Goal: Use online tool/utility: Utilize a website feature to perform a specific function

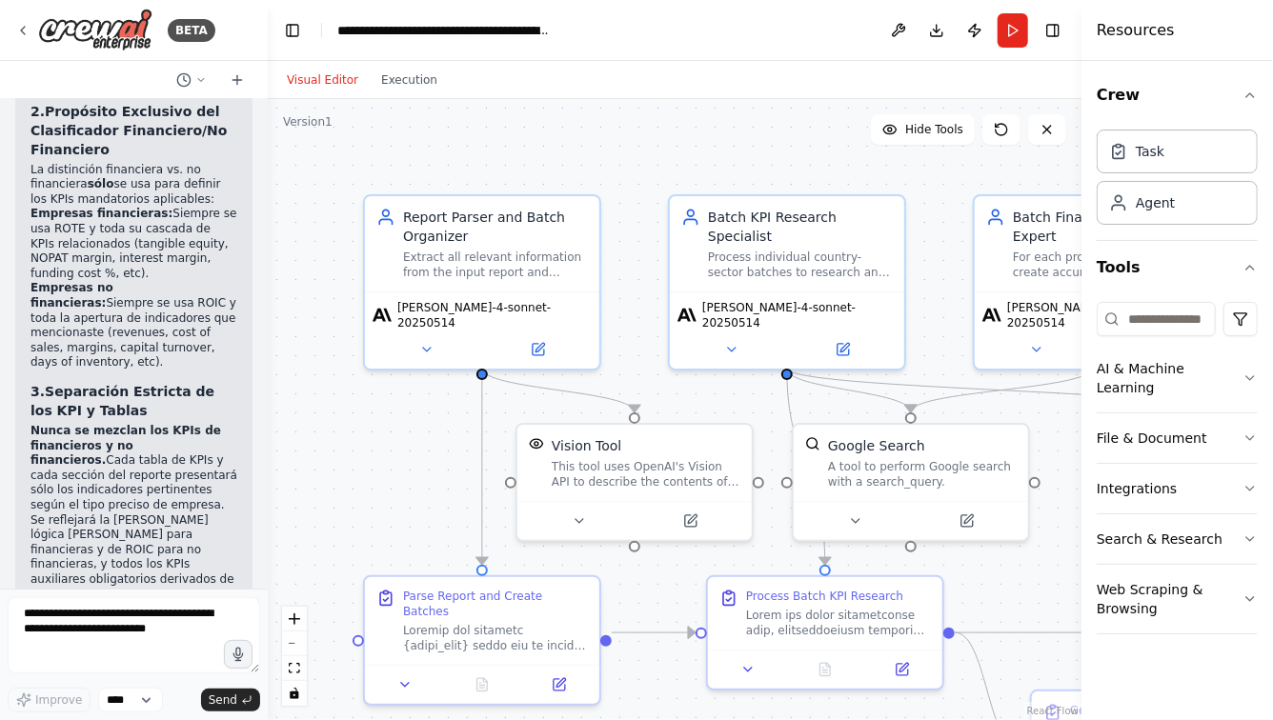
scroll to position [38451, 0]
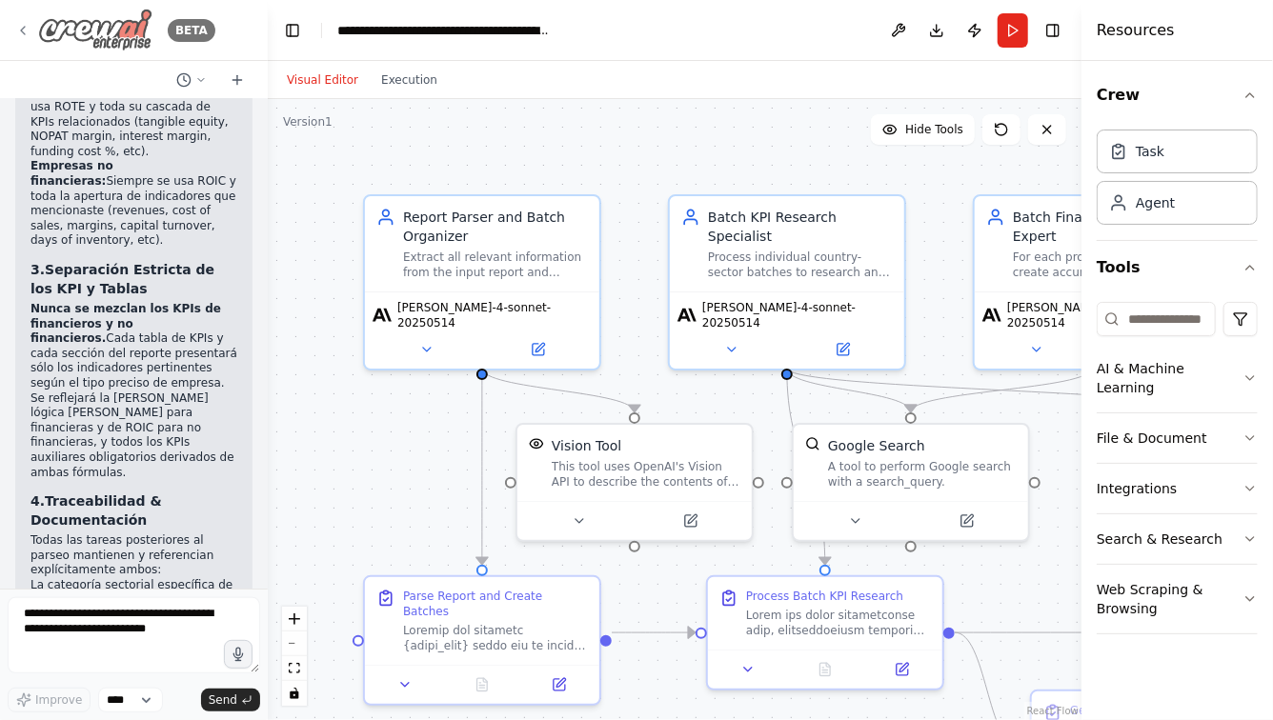
click at [25, 27] on icon at bounding box center [22, 30] width 15 height 15
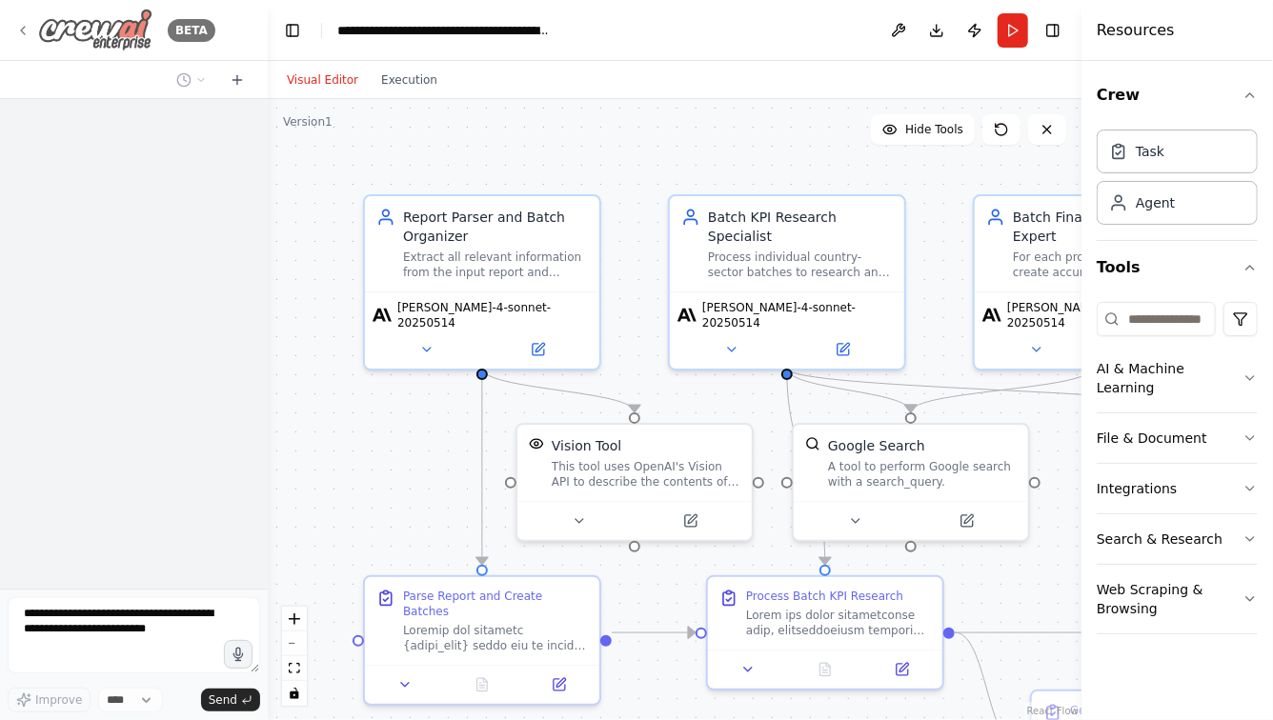
click at [110, 34] on img at bounding box center [95, 30] width 114 height 43
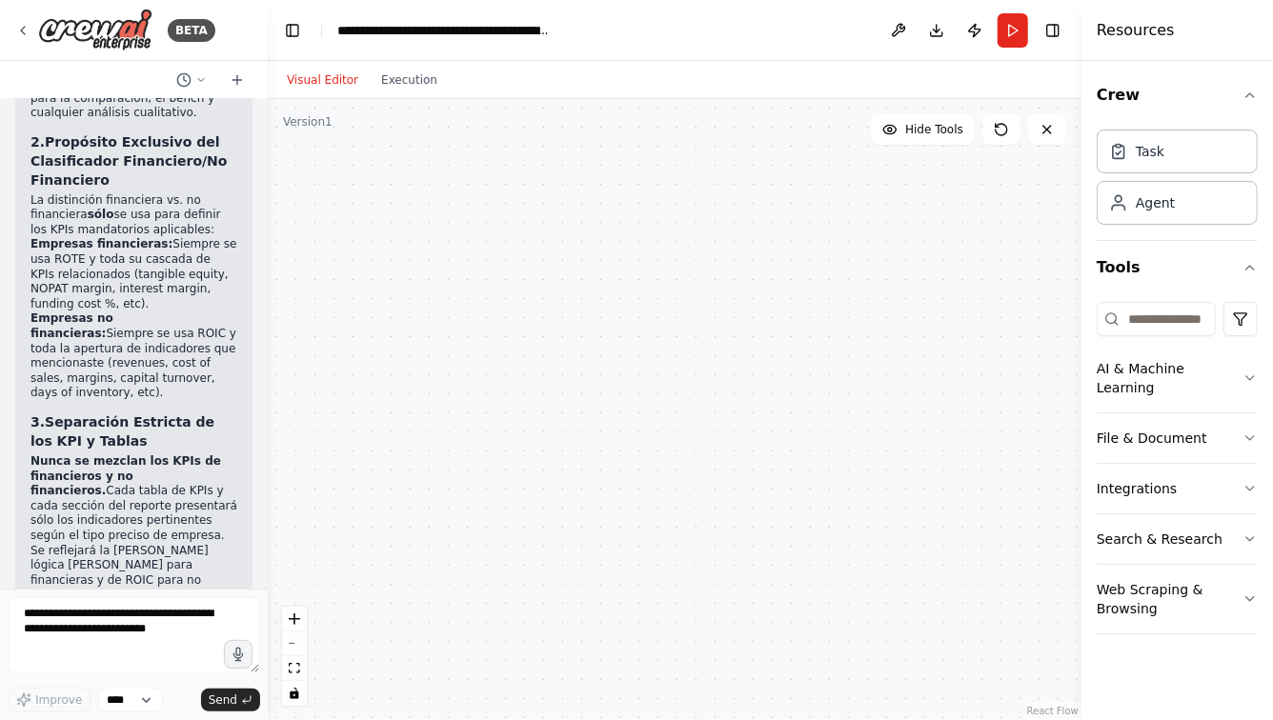
drag, startPoint x: 462, startPoint y: 161, endPoint x: 462, endPoint y: 146, distance: 15.2
click at [462, 146] on div "Report Parser and Batch Organizer Extract all relevant information from the inp…" at bounding box center [674, 409] width 813 height 621
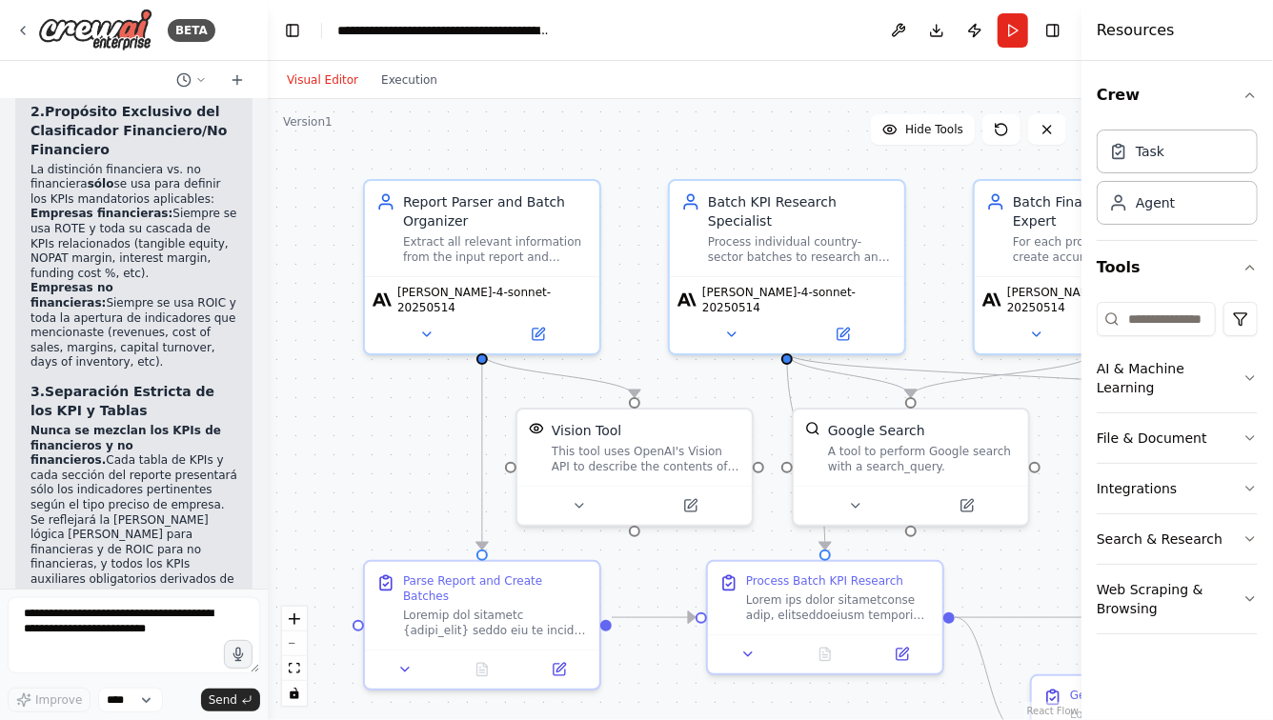
scroll to position [38451, 0]
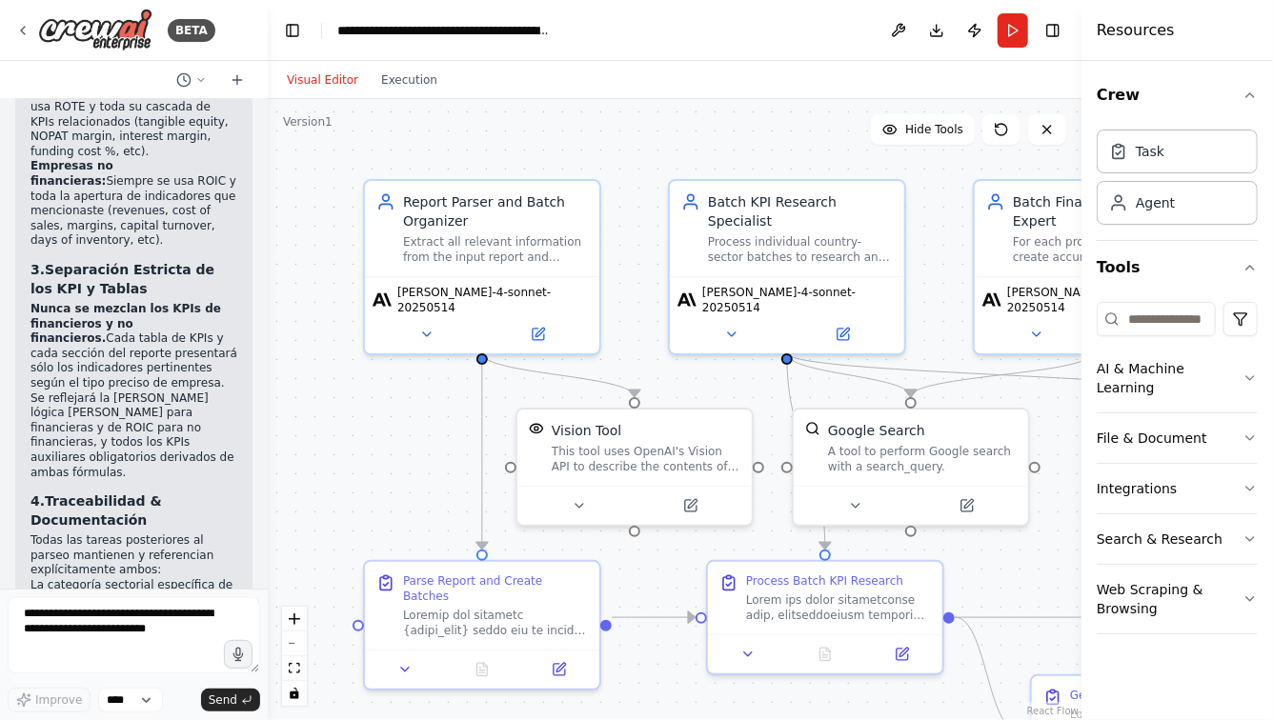
drag, startPoint x: 502, startPoint y: 130, endPoint x: 502, endPoint y: 85, distance: 44.8
click at [502, 86] on div "Visual Editor Execution Version 1 Hide Tools .deletable-edge-delete-btn { width…" at bounding box center [674, 390] width 813 height 659
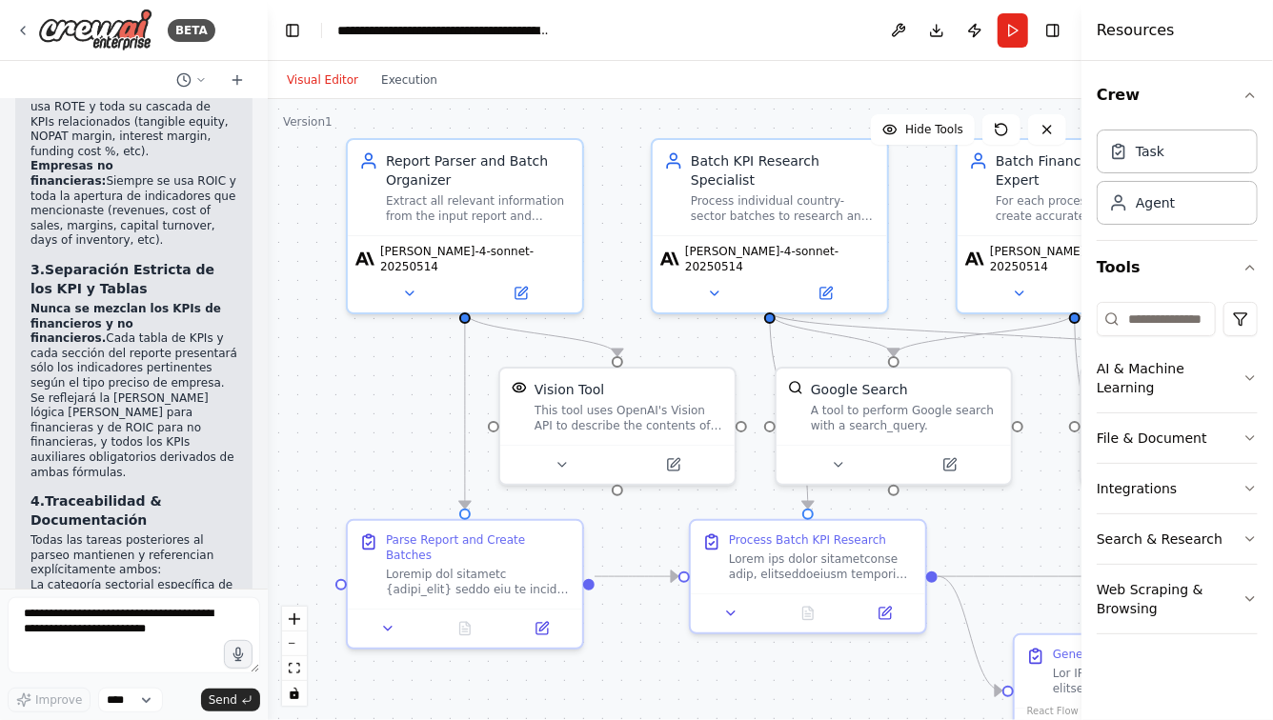
drag, startPoint x: 418, startPoint y: 391, endPoint x: 412, endPoint y: 445, distance: 53.6
click at [412, 445] on div ".deletable-edge-delete-btn { width: 20px; height: 20px; border: 0px solid #ffff…" at bounding box center [674, 409] width 813 height 621
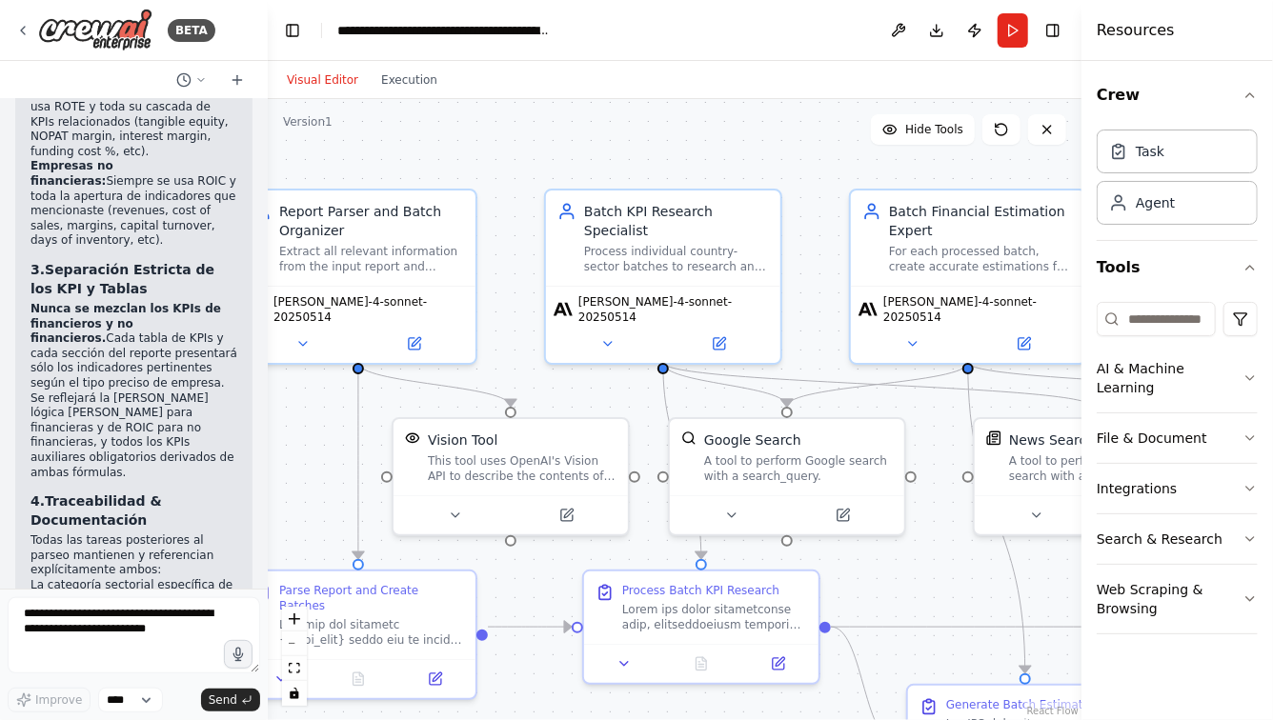
drag, startPoint x: 754, startPoint y: 173, endPoint x: 570, endPoint y: 181, distance: 184.9
click at [572, 180] on div ".deletable-edge-delete-btn { width: 20px; height: 20px; border: 0px solid #ffff…" at bounding box center [674, 409] width 813 height 621
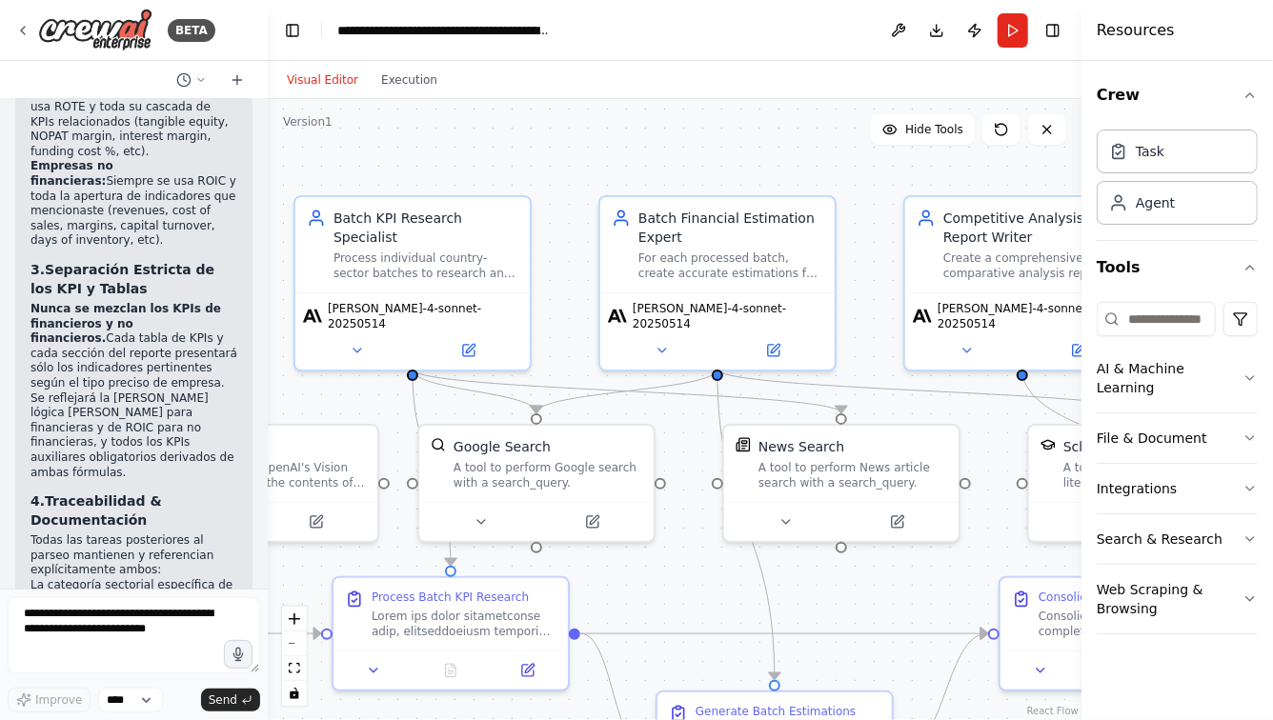
drag, startPoint x: 816, startPoint y: 169, endPoint x: 622, endPoint y: 169, distance: 194.3
click at [622, 169] on div ".deletable-edge-delete-btn { width: 20px; height: 20px; border: 0px solid #ffff…" at bounding box center [674, 409] width 813 height 621
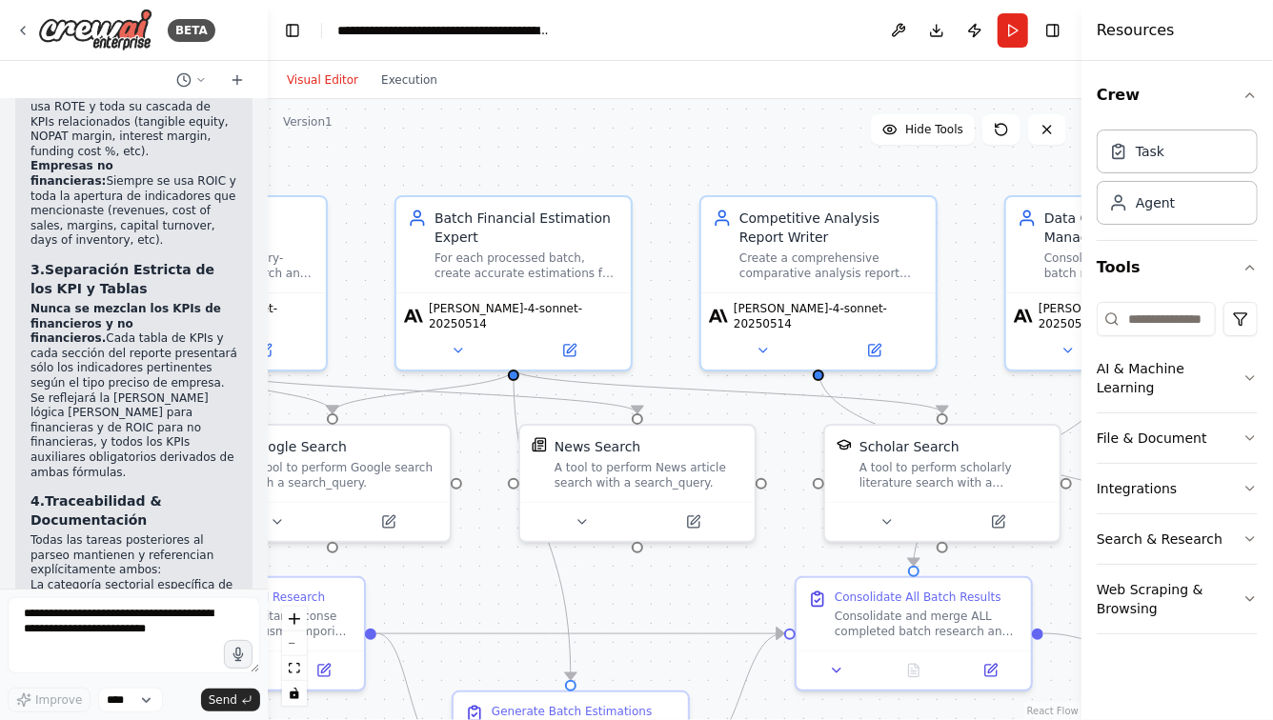
drag, startPoint x: 830, startPoint y: 163, endPoint x: 614, endPoint y: 163, distance: 215.3
click at [614, 163] on div ".deletable-edge-delete-btn { width: 20px; height: 20px; border: 0px solid #ffff…" at bounding box center [674, 409] width 813 height 621
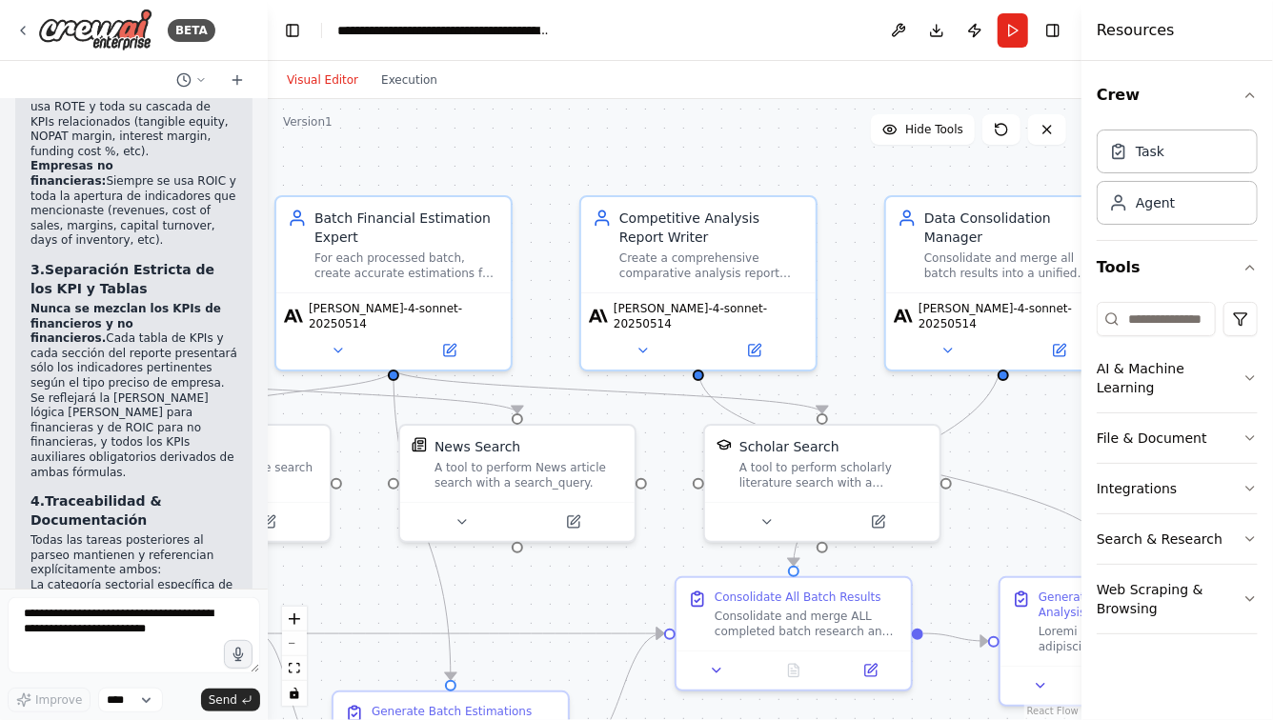
drag, startPoint x: 648, startPoint y: 150, endPoint x: 541, endPoint y: 150, distance: 106.7
click at [542, 150] on div ".deletable-edge-delete-btn { width: 20px; height: 20px; border: 0px solid #ffff…" at bounding box center [674, 409] width 813 height 621
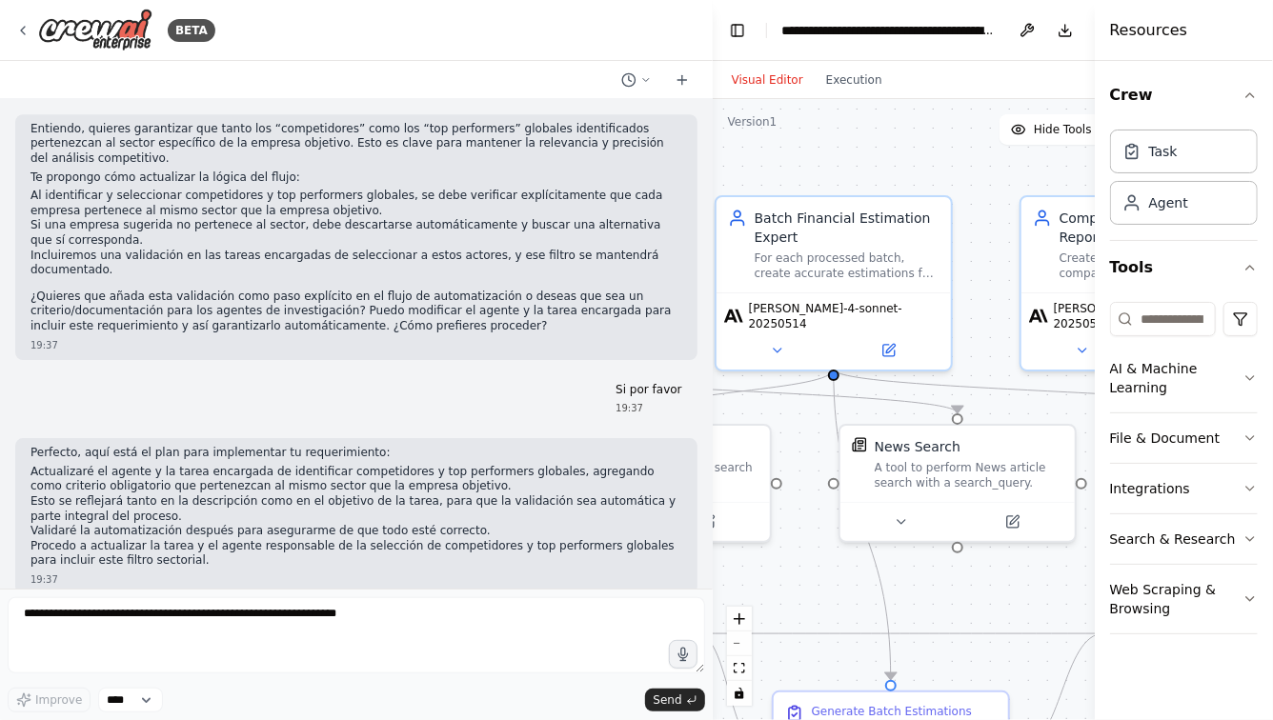
drag, startPoint x: 267, startPoint y: 171, endPoint x: 812, endPoint y: 135, distance: 546.0
click at [813, 135] on div "BETA Hello! I'm the CrewAI assistant. What kind of automation do you want to bu…" at bounding box center [636, 360] width 1273 height 720
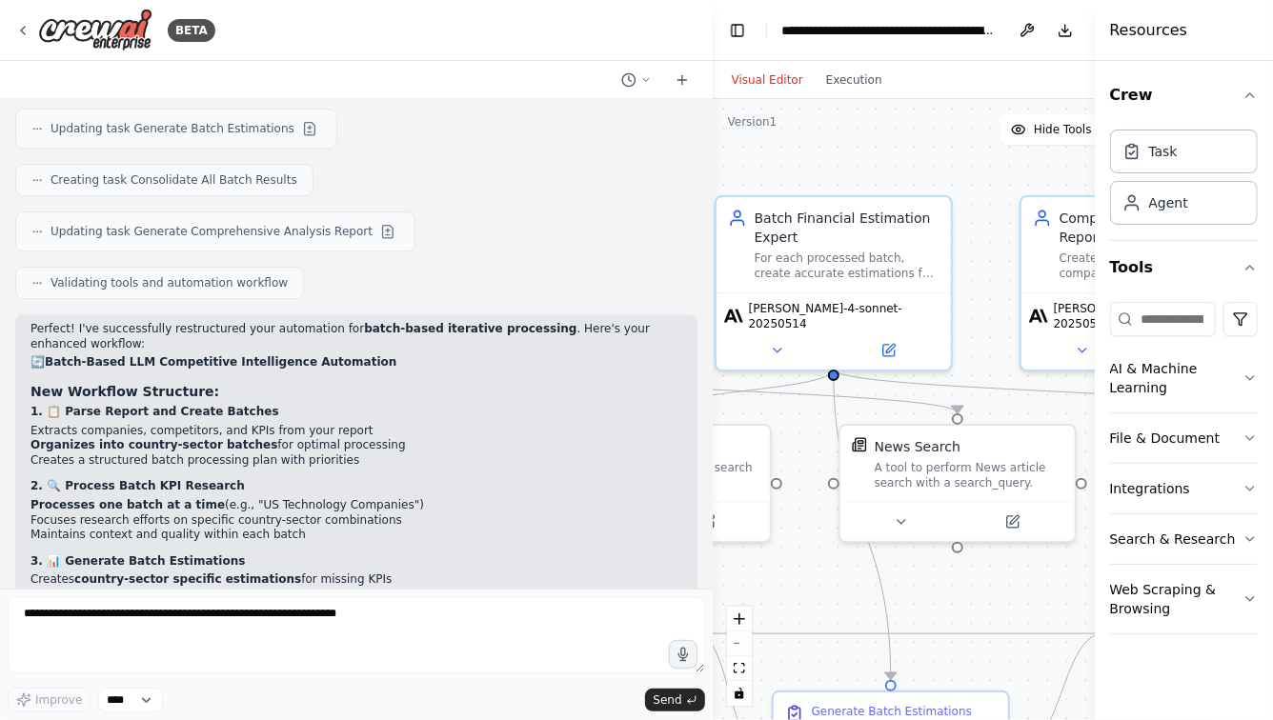
scroll to position [2600, 0]
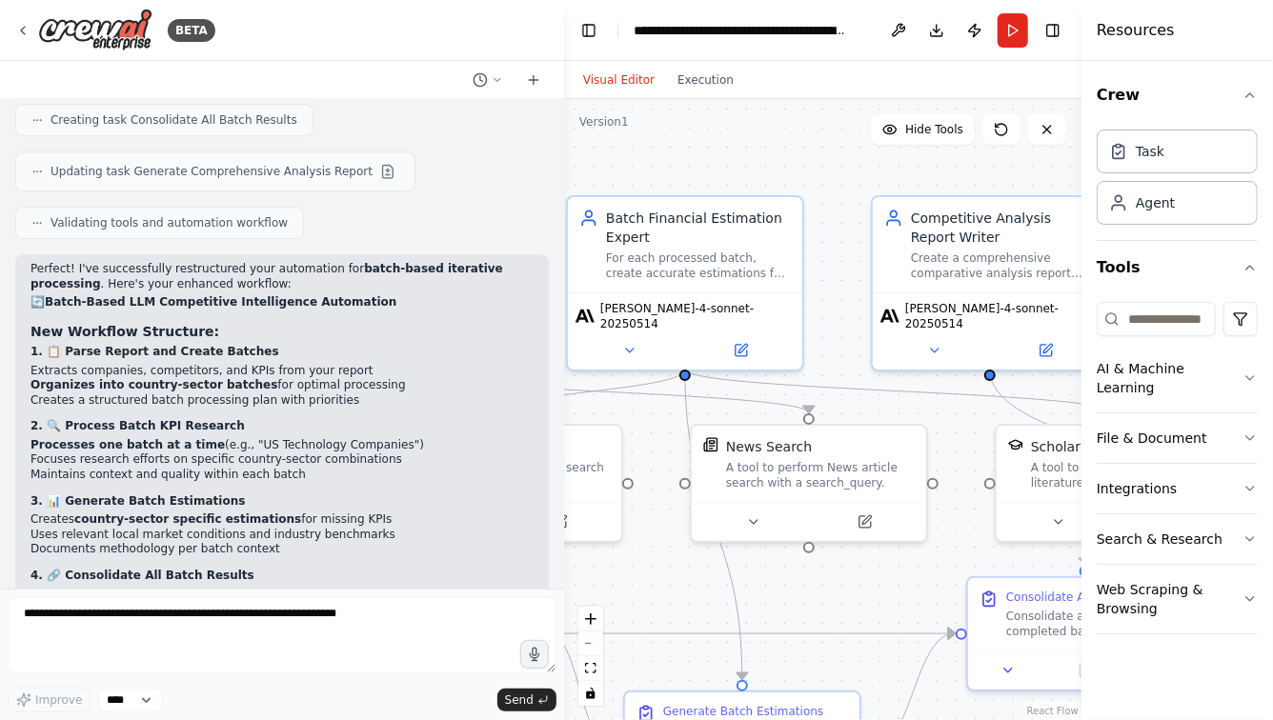
drag, startPoint x: 709, startPoint y: 47, endPoint x: 528, endPoint y: 47, distance: 181.0
click at [556, 47] on div at bounding box center [560, 360] width 8 height 720
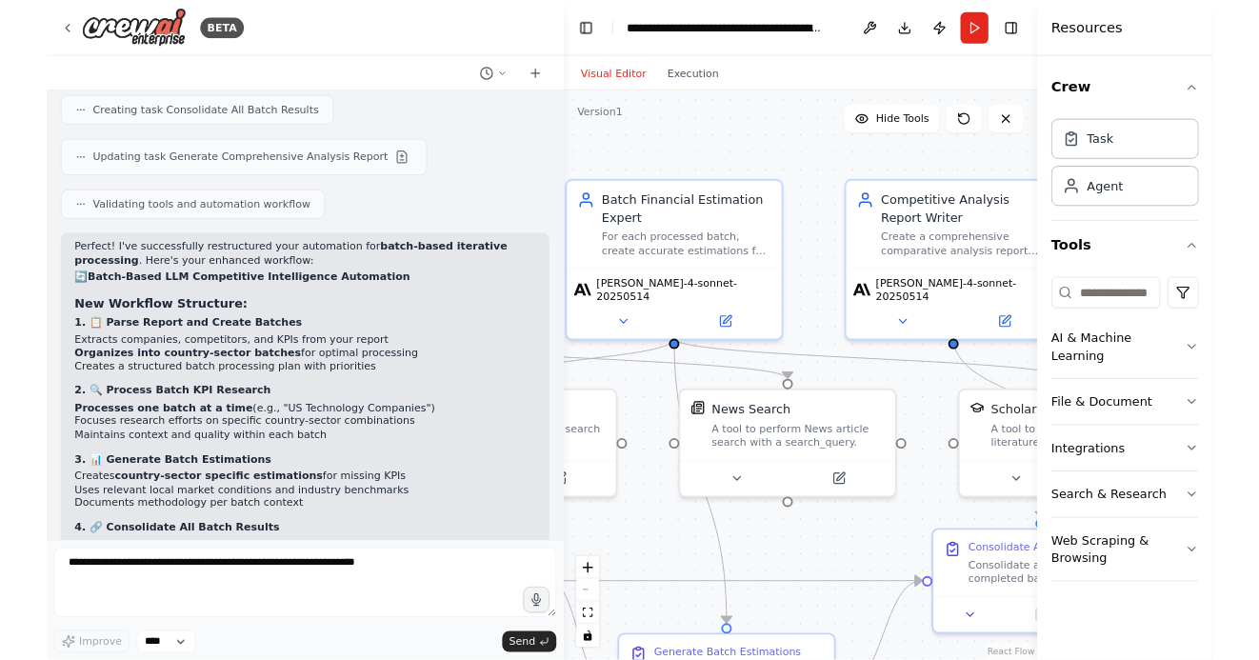
scroll to position [2855, 0]
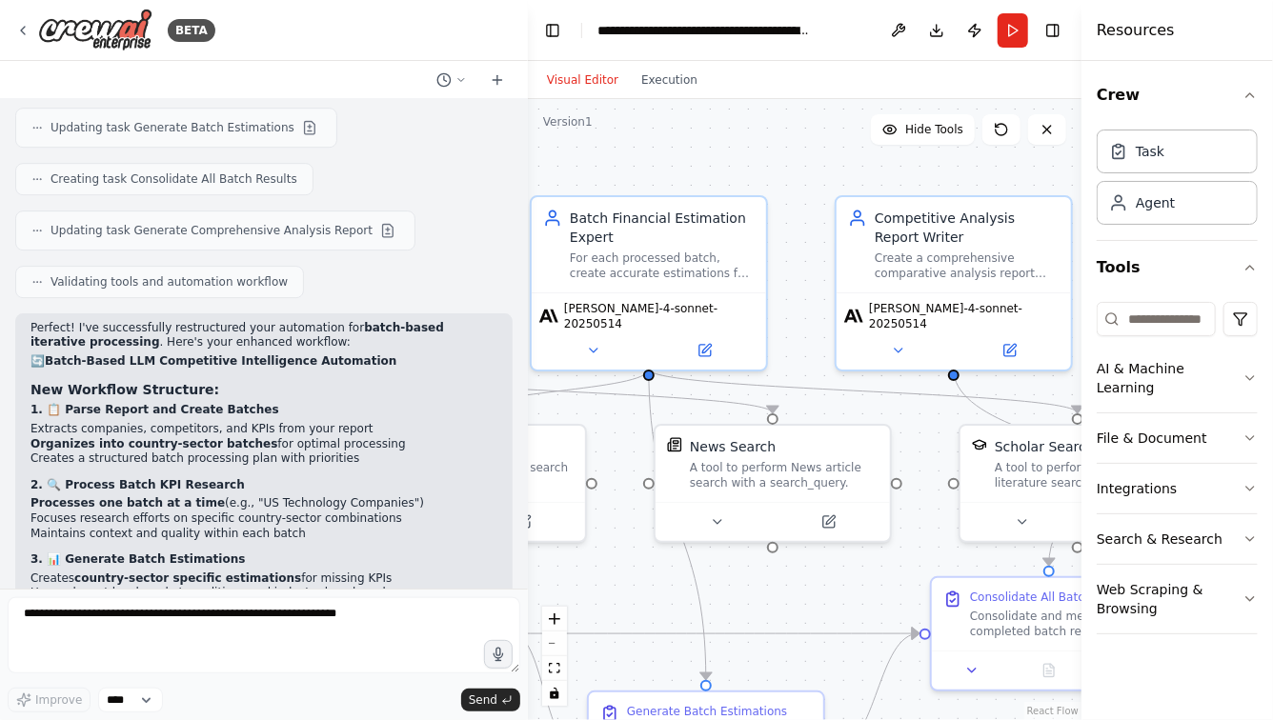
drag, startPoint x: 632, startPoint y: 583, endPoint x: 813, endPoint y: 583, distance: 180.0
click at [813, 583] on div ".deletable-edge-delete-btn { width: 20px; height: 20px; border: 0px solid #ffff…" at bounding box center [804, 409] width 553 height 621
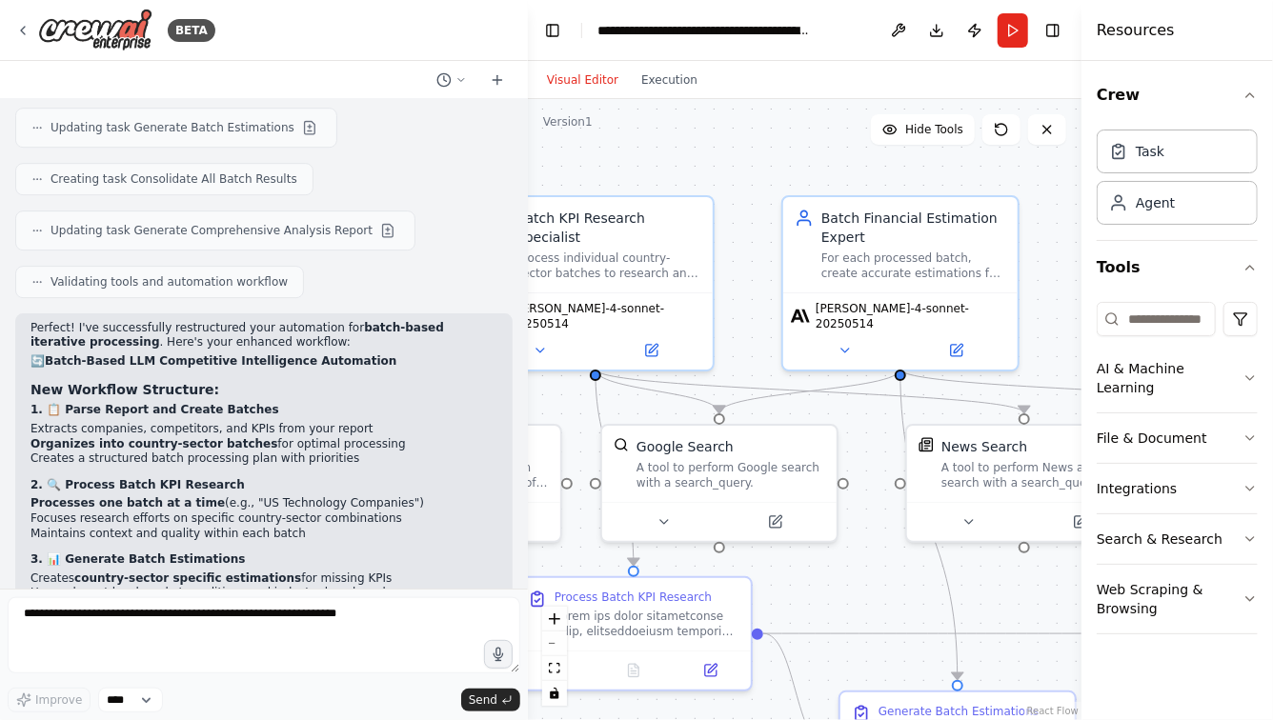
drag, startPoint x: 779, startPoint y: 578, endPoint x: 872, endPoint y: 578, distance: 92.4
click at [872, 578] on div ".deletable-edge-delete-btn { width: 20px; height: 20px; border: 0px solid #ffff…" at bounding box center [804, 409] width 553 height 621
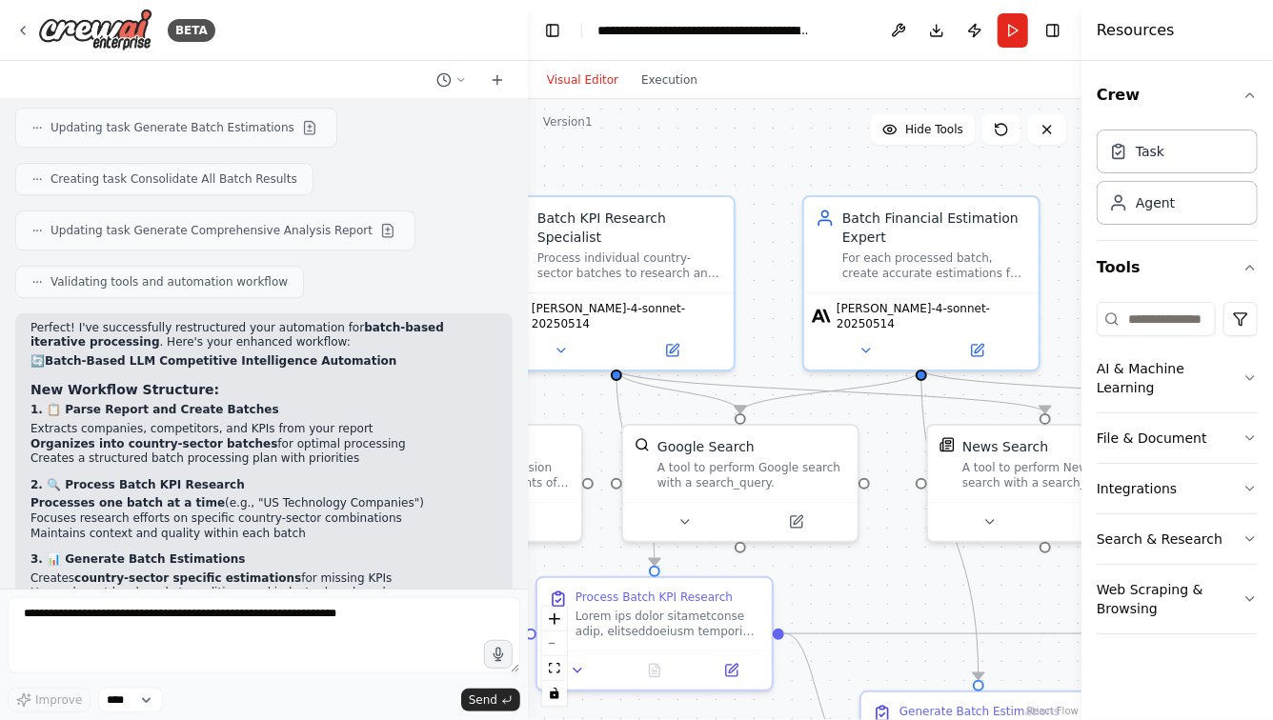
drag, startPoint x: 883, startPoint y: 567, endPoint x: 1038, endPoint y: 567, distance: 155.3
click at [1038, 567] on div ".deletable-edge-delete-btn { width: 20px; height: 20px; border: 0px solid #ffff…" at bounding box center [804, 409] width 553 height 621
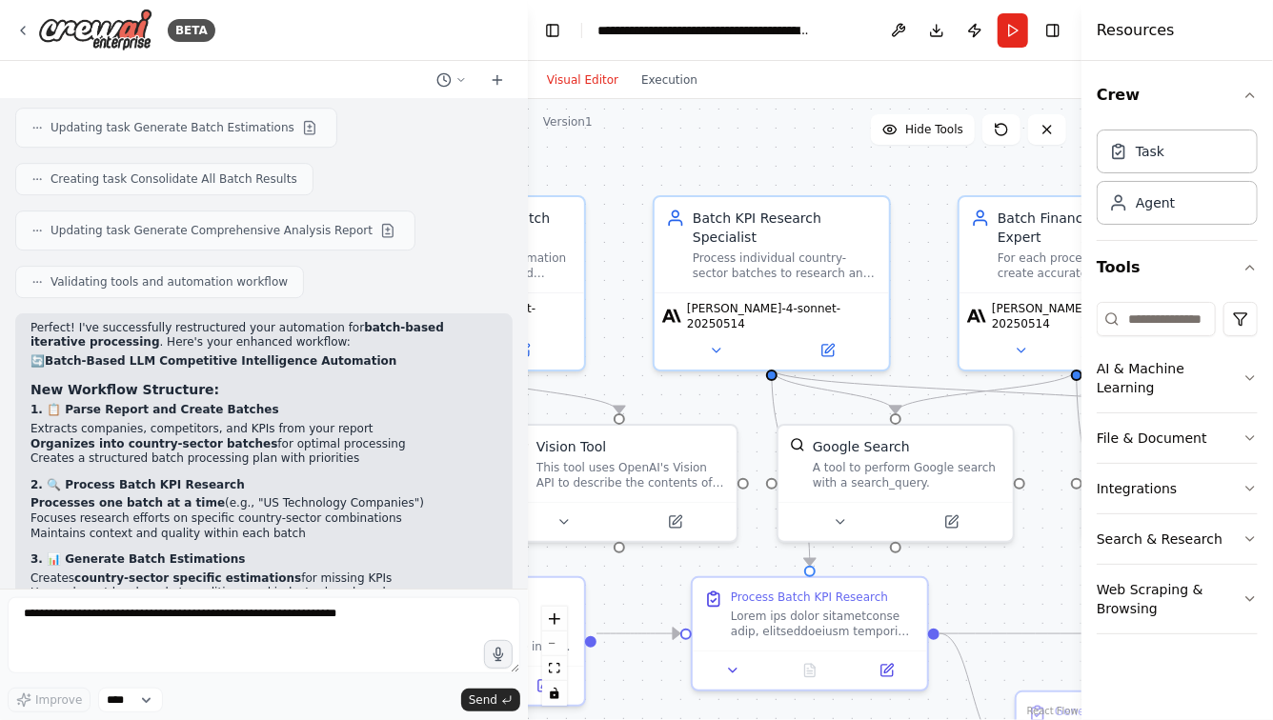
drag, startPoint x: 639, startPoint y: 583, endPoint x: 721, endPoint y: 583, distance: 81.9
click at [720, 583] on div ".deletable-edge-delete-btn { width: 20px; height: 20px; border: 0px solid #ffff…" at bounding box center [804, 409] width 553 height 621
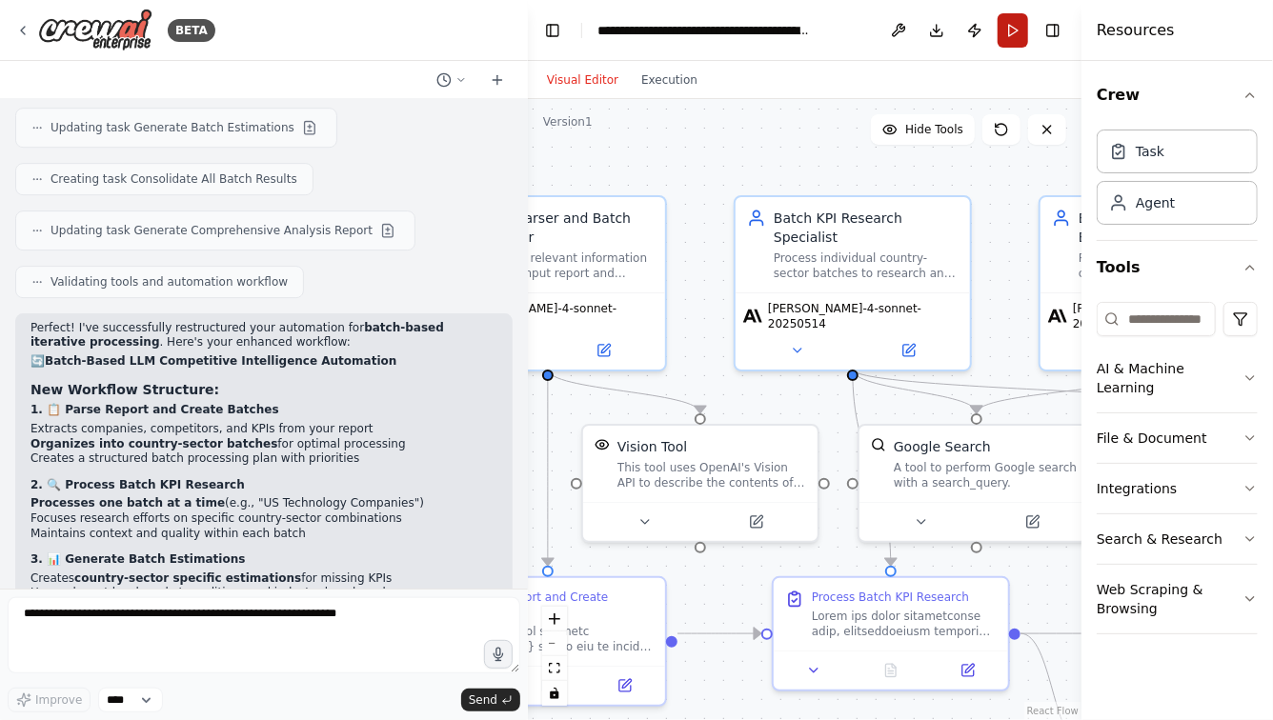
click at [1024, 38] on button "Run" at bounding box center [1012, 30] width 30 height 34
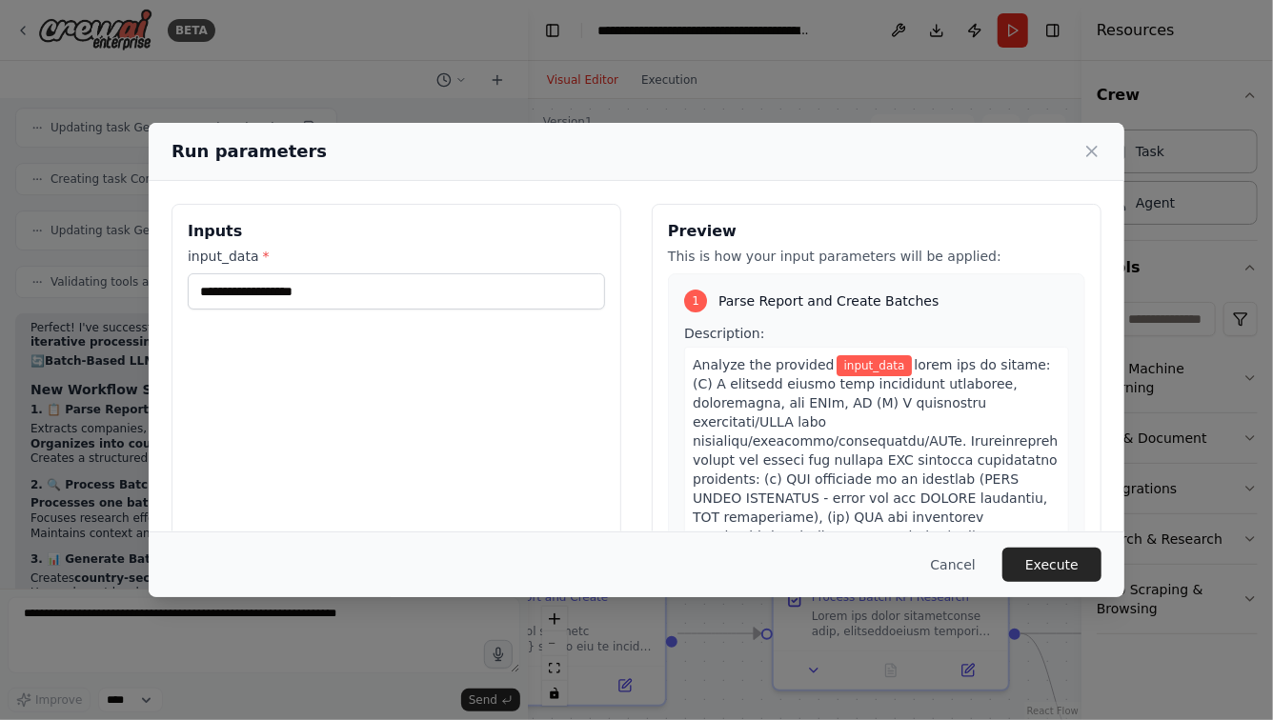
click at [1079, 151] on div "Run parameters" at bounding box center [636, 151] width 930 height 27
click at [1087, 150] on icon at bounding box center [1091, 151] width 19 height 19
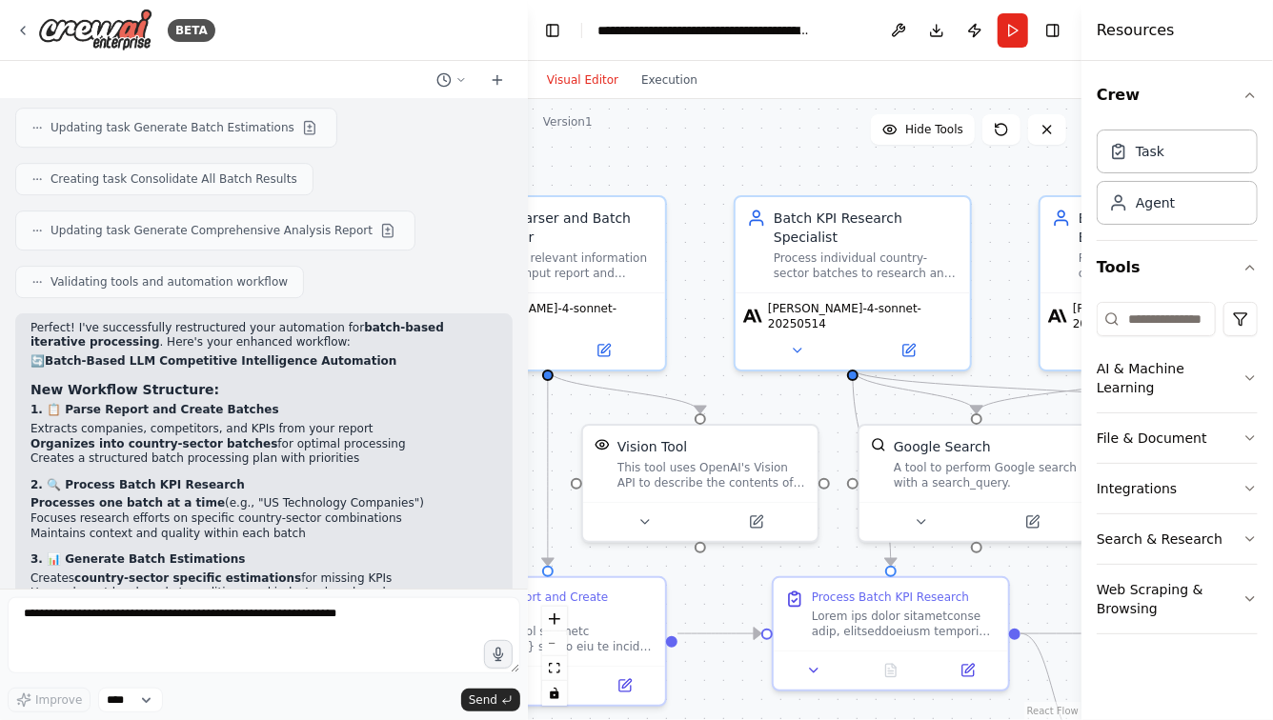
drag, startPoint x: 586, startPoint y: 165, endPoint x: 835, endPoint y: 165, distance: 249.6
click at [835, 165] on div ".deletable-edge-delete-btn { width: 20px; height: 20px; border: 0px solid #ffff…" at bounding box center [804, 409] width 553 height 621
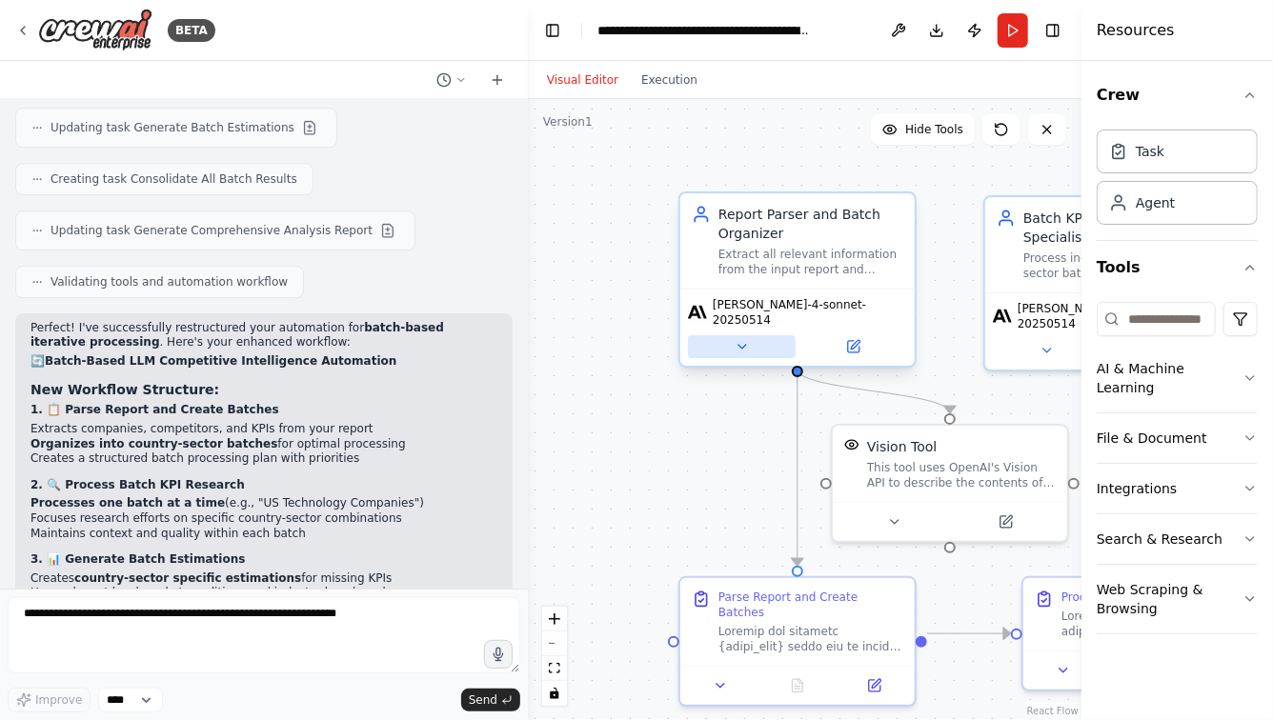
click at [742, 345] on icon at bounding box center [742, 347] width 8 height 4
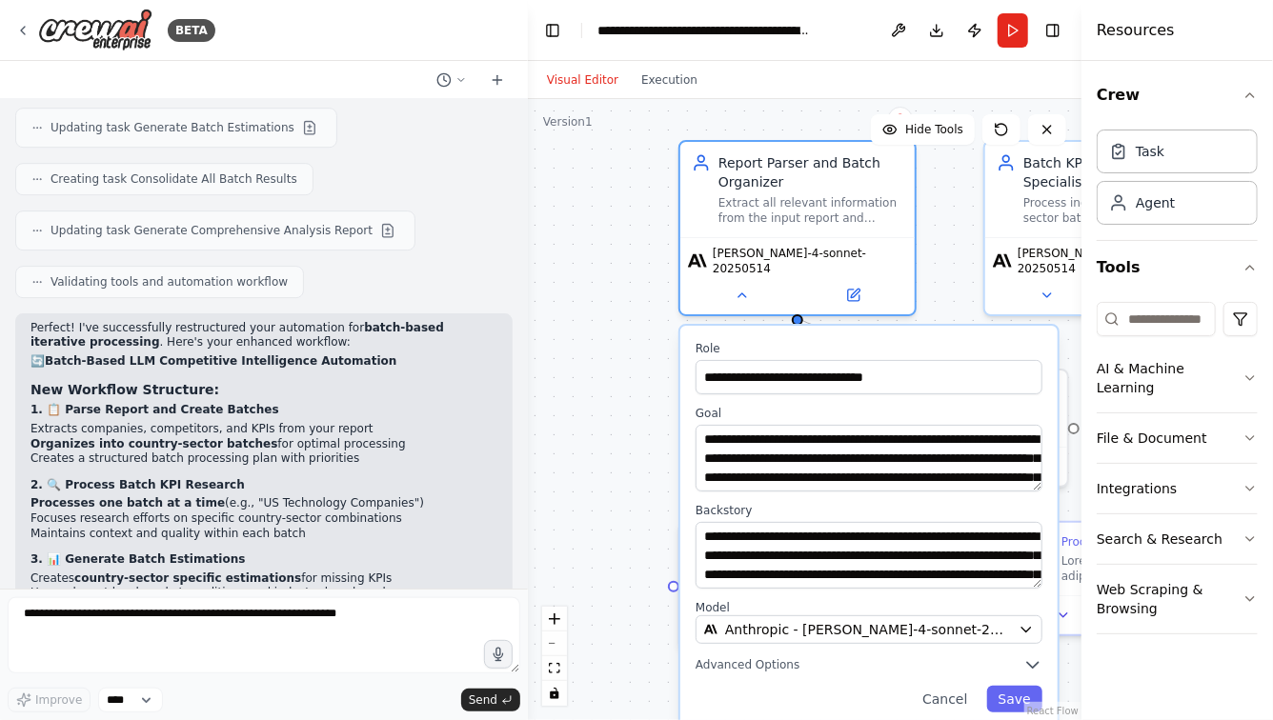
drag, startPoint x: 593, startPoint y: 360, endPoint x: 592, endPoint y: 282, distance: 78.1
click at [592, 282] on div ".deletable-edge-delete-btn { width: 20px; height: 20px; border: 0px solid #ffff…" at bounding box center [804, 409] width 553 height 621
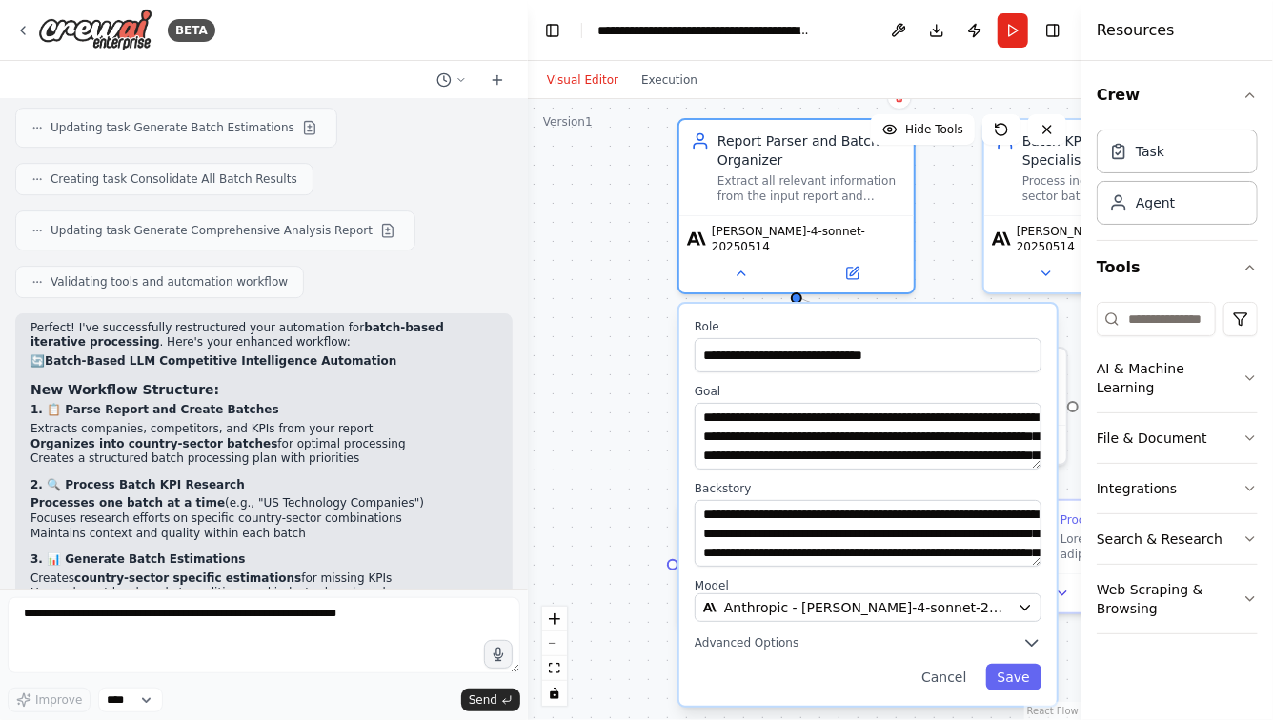
click at [599, 352] on div ".deletable-edge-delete-btn { width: 20px; height: 20px; border: 0px solid #ffff…" at bounding box center [804, 409] width 553 height 621
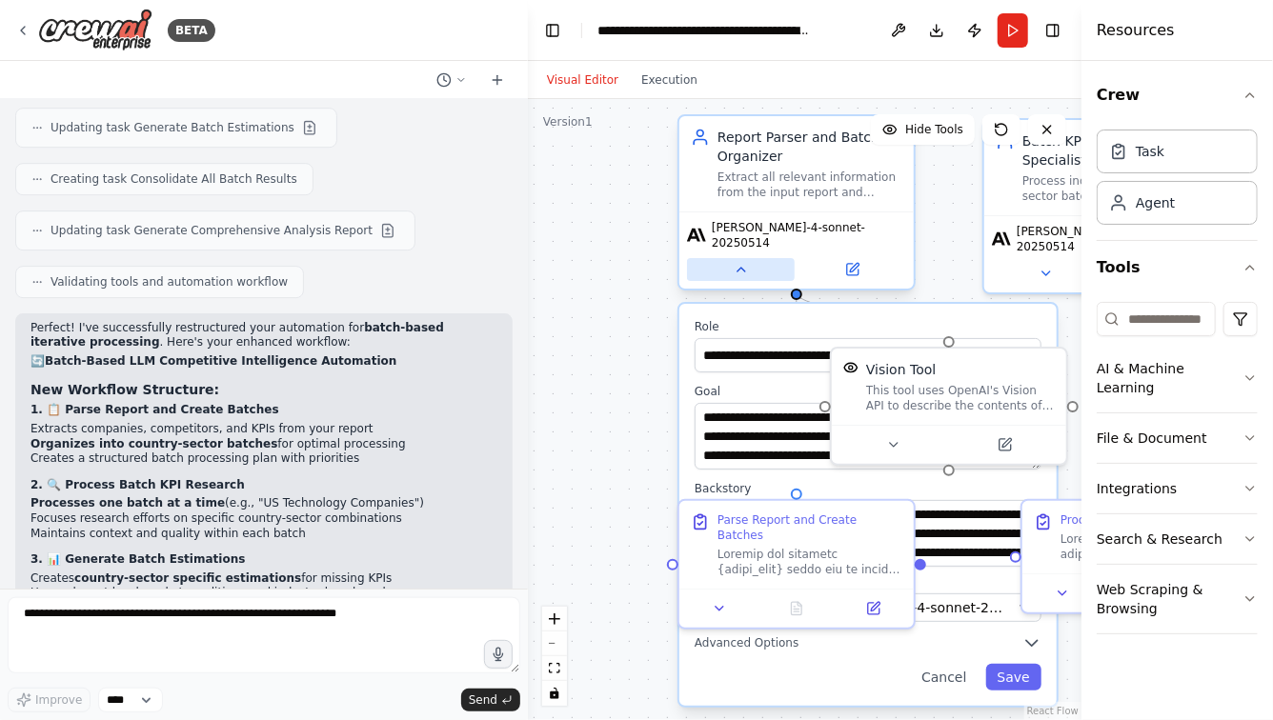
click at [744, 268] on button at bounding box center [741, 269] width 108 height 23
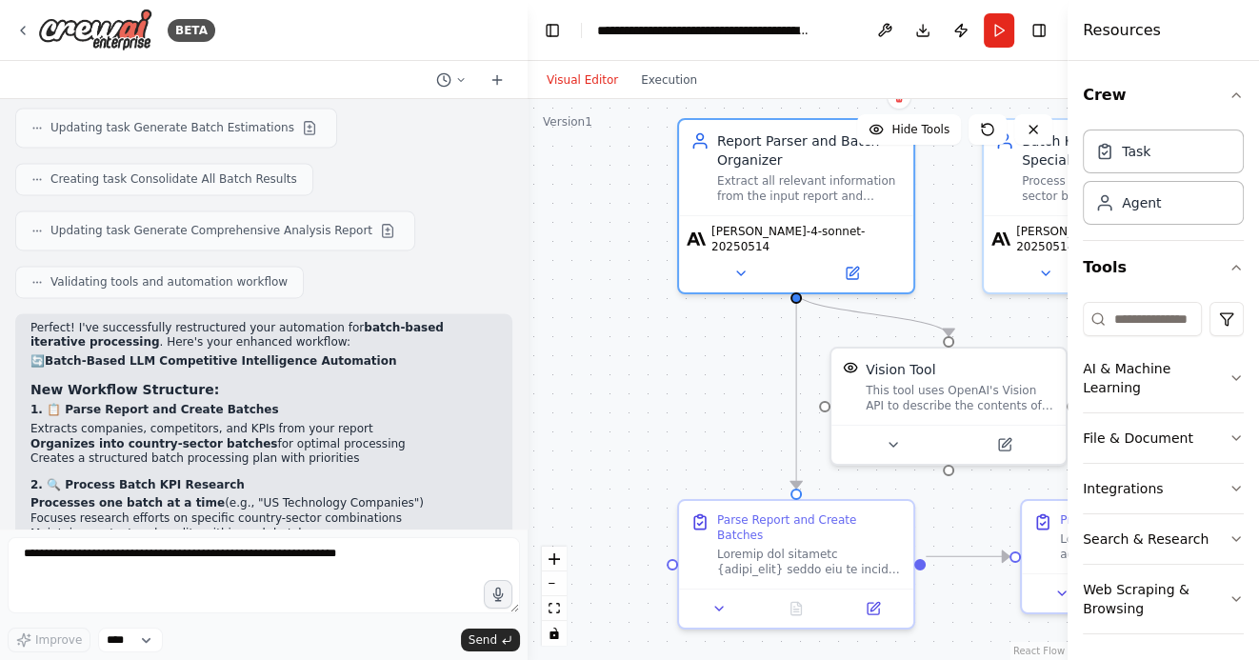
scroll to position [25582, 0]
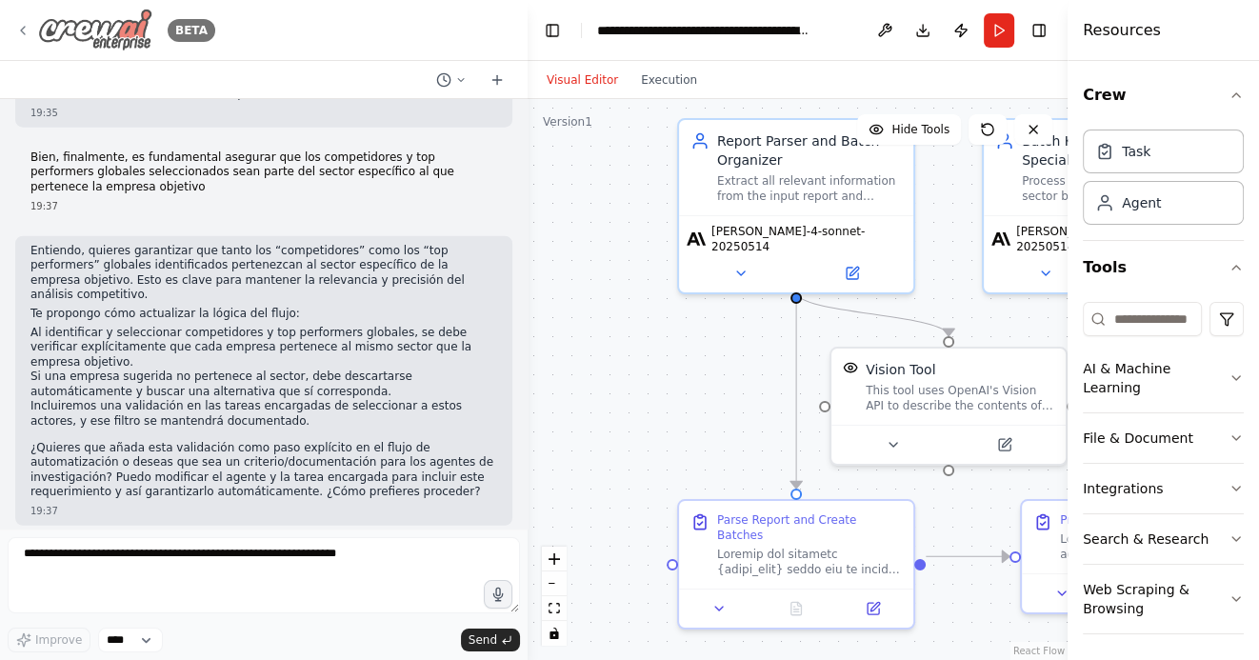
click at [18, 30] on icon at bounding box center [22, 30] width 15 height 15
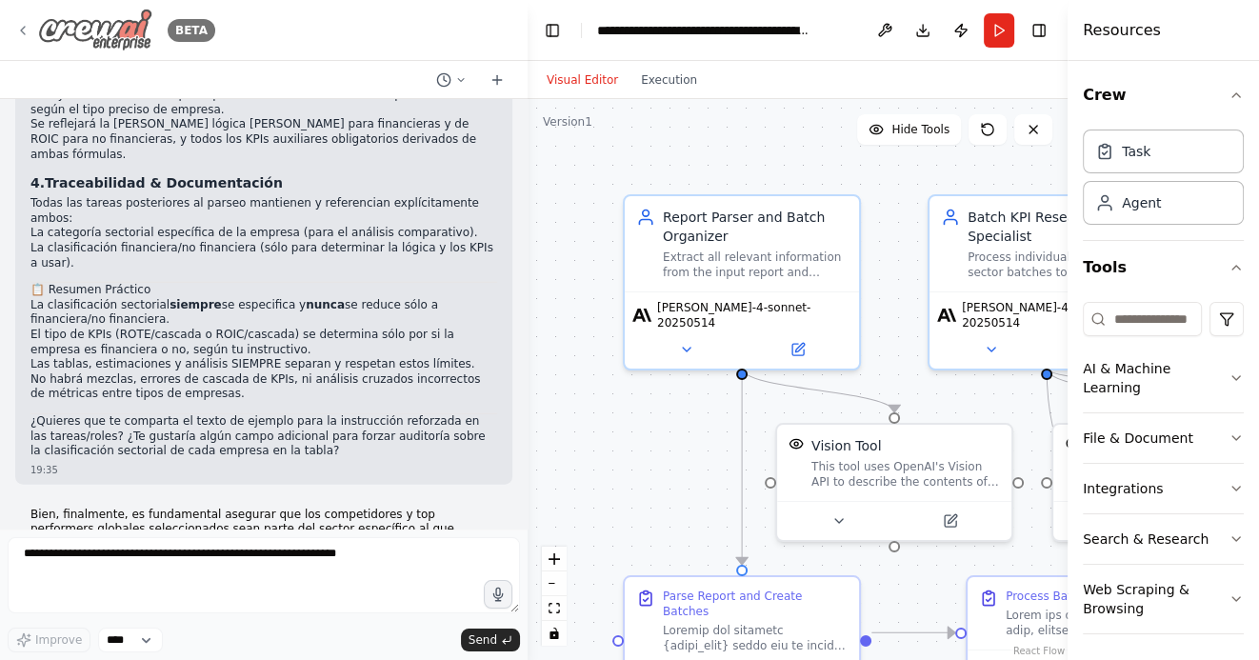
scroll to position [25575, 0]
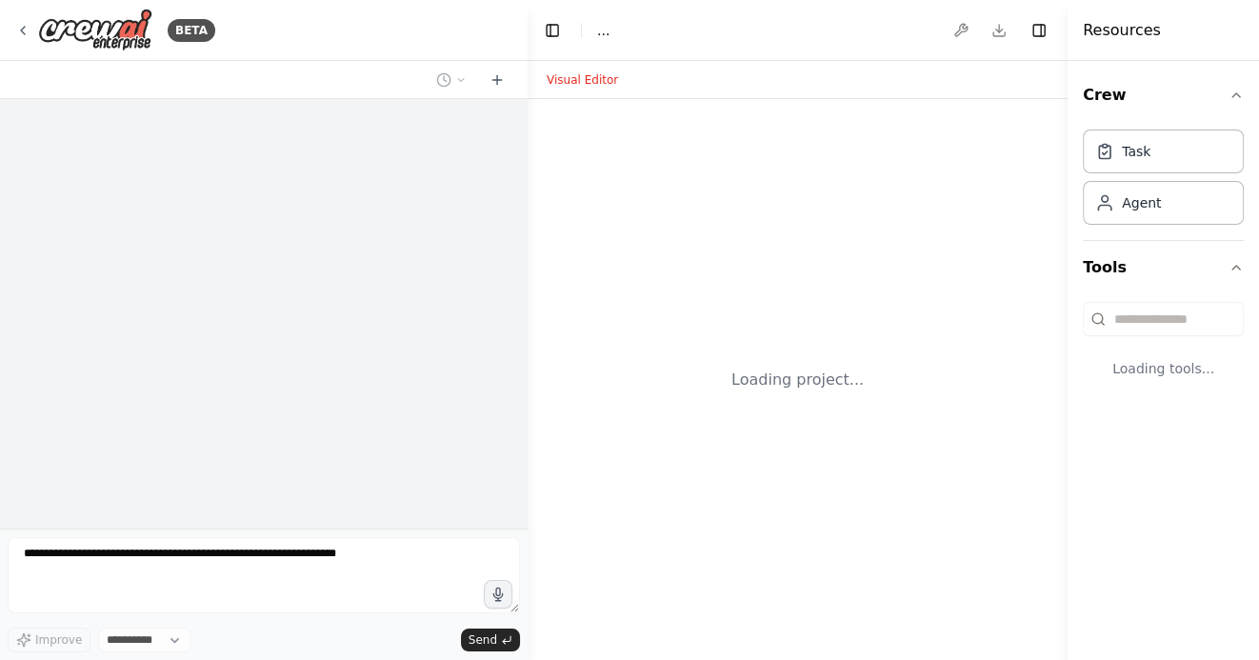
select select "****"
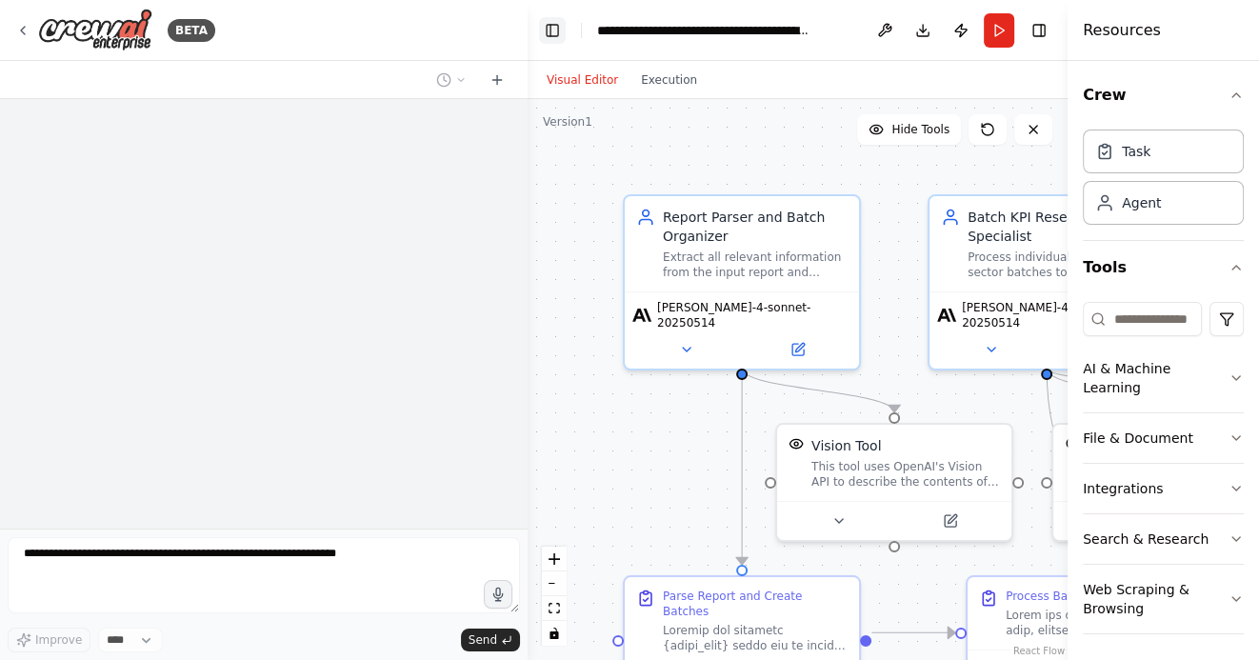
click at [552, 33] on button "Toggle Left Sidebar" at bounding box center [552, 30] width 27 height 27
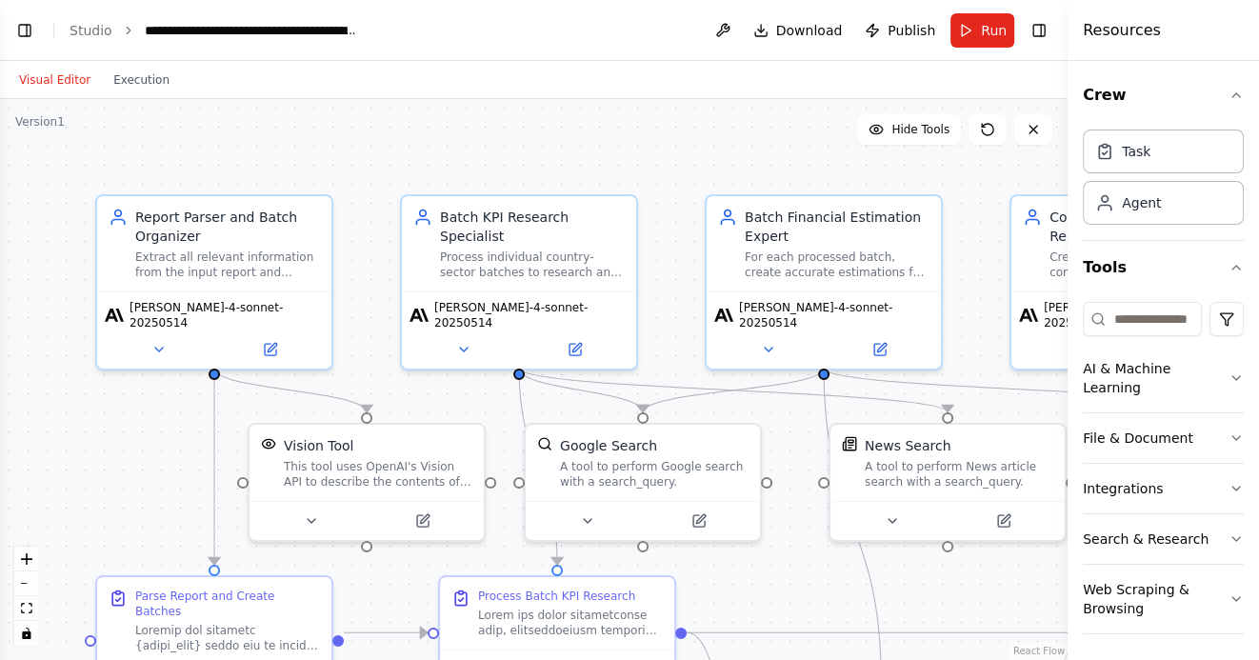
scroll to position [25575, 0]
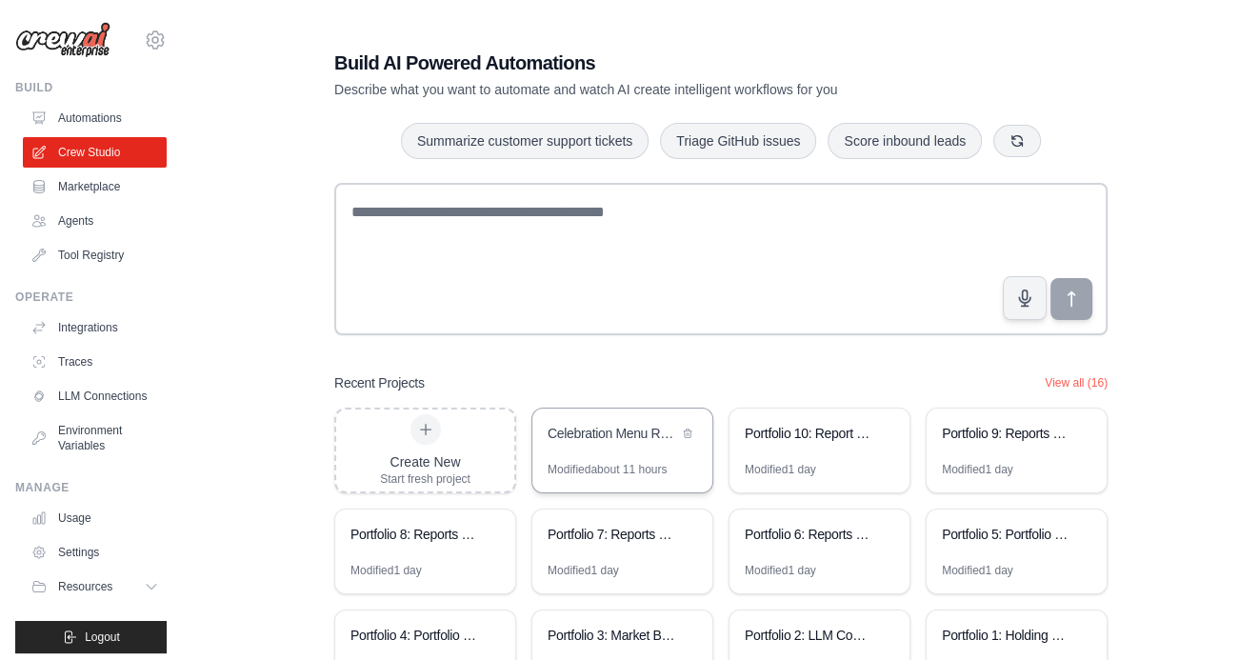
click at [597, 435] on div "Celebration Menu Recommendation Platform" at bounding box center [613, 433] width 130 height 19
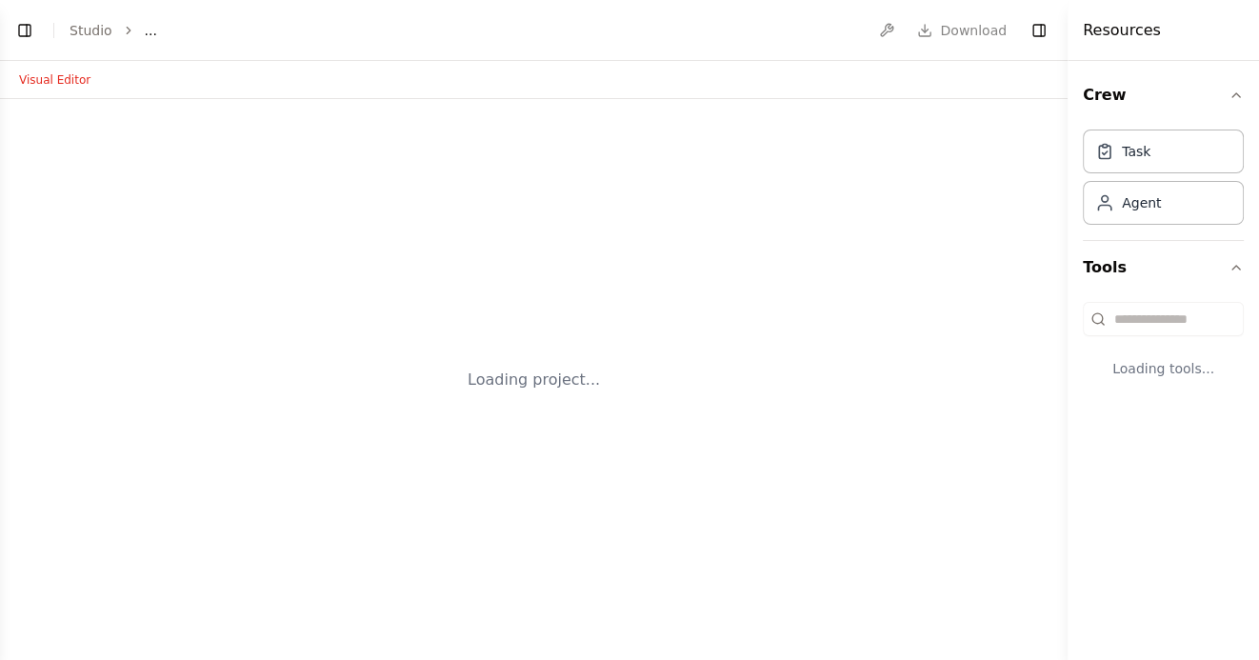
select select "****"
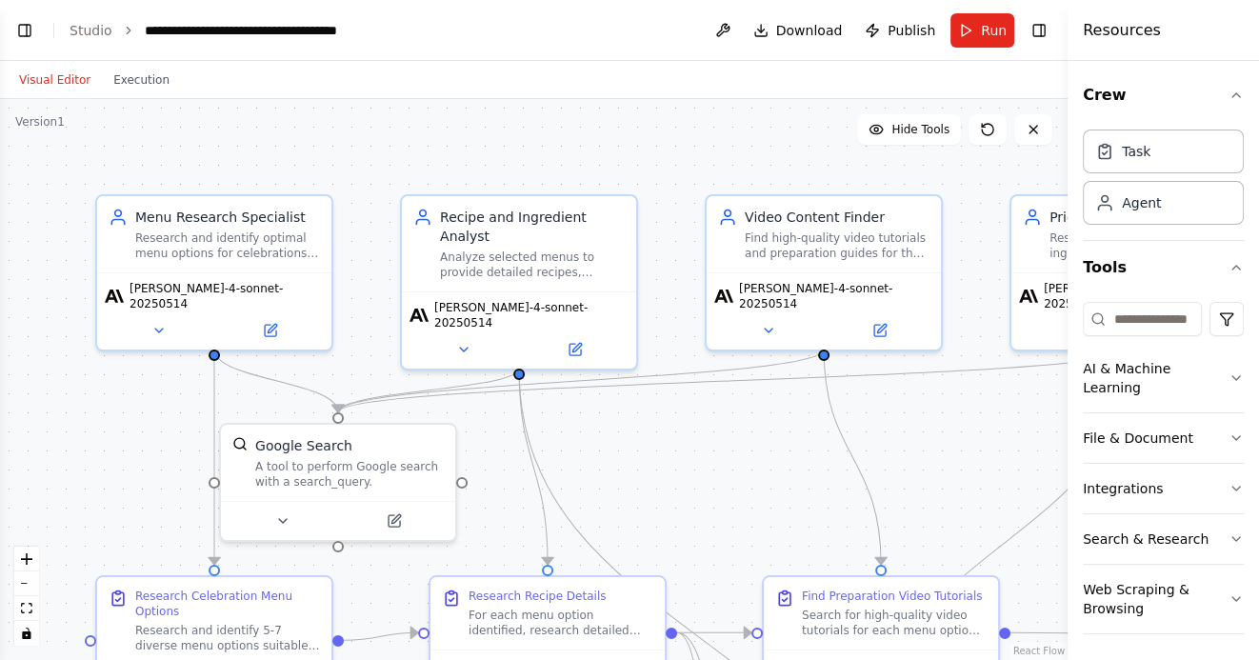
scroll to position [2766, 0]
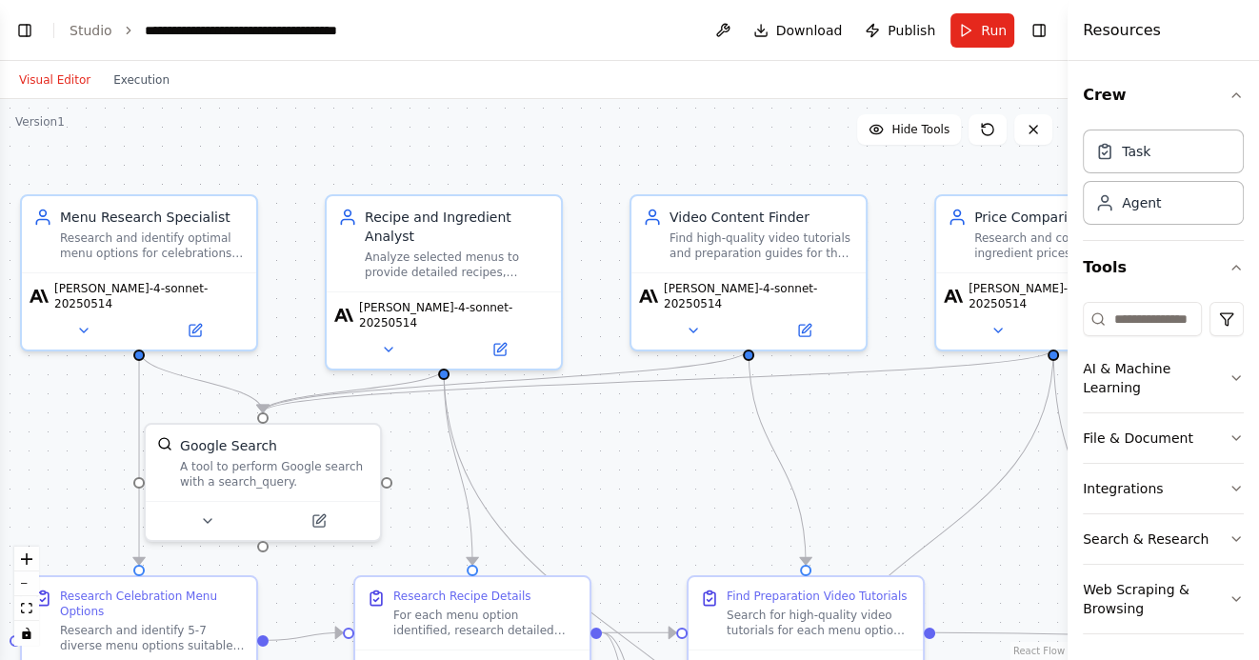
drag, startPoint x: 596, startPoint y: 139, endPoint x: 391, endPoint y: 139, distance: 204.8
click at [391, 139] on div ".deletable-edge-delete-btn { width: 20px; height: 20px; border: 0px solid #ffff…" at bounding box center [534, 379] width 1068 height 561
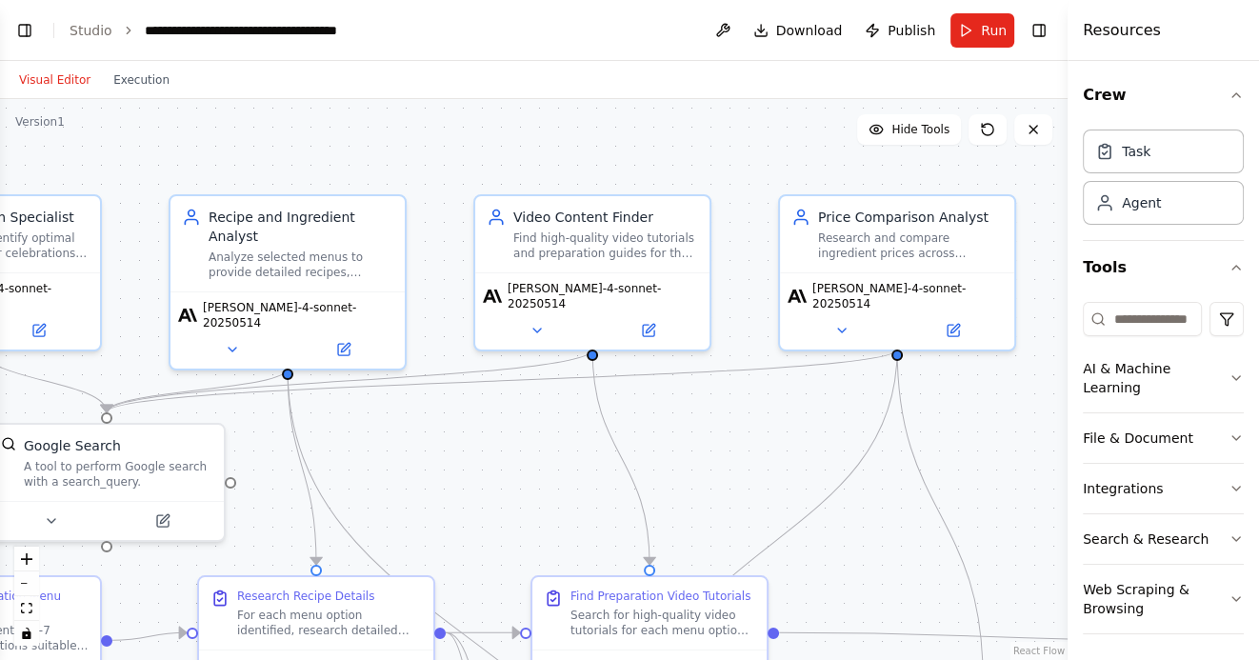
drag, startPoint x: 592, startPoint y: 136, endPoint x: 482, endPoint y: 136, distance: 110.5
click at [483, 136] on div ".deletable-edge-delete-btn { width: 20px; height: 20px; border: 0px solid #ffff…" at bounding box center [534, 379] width 1068 height 561
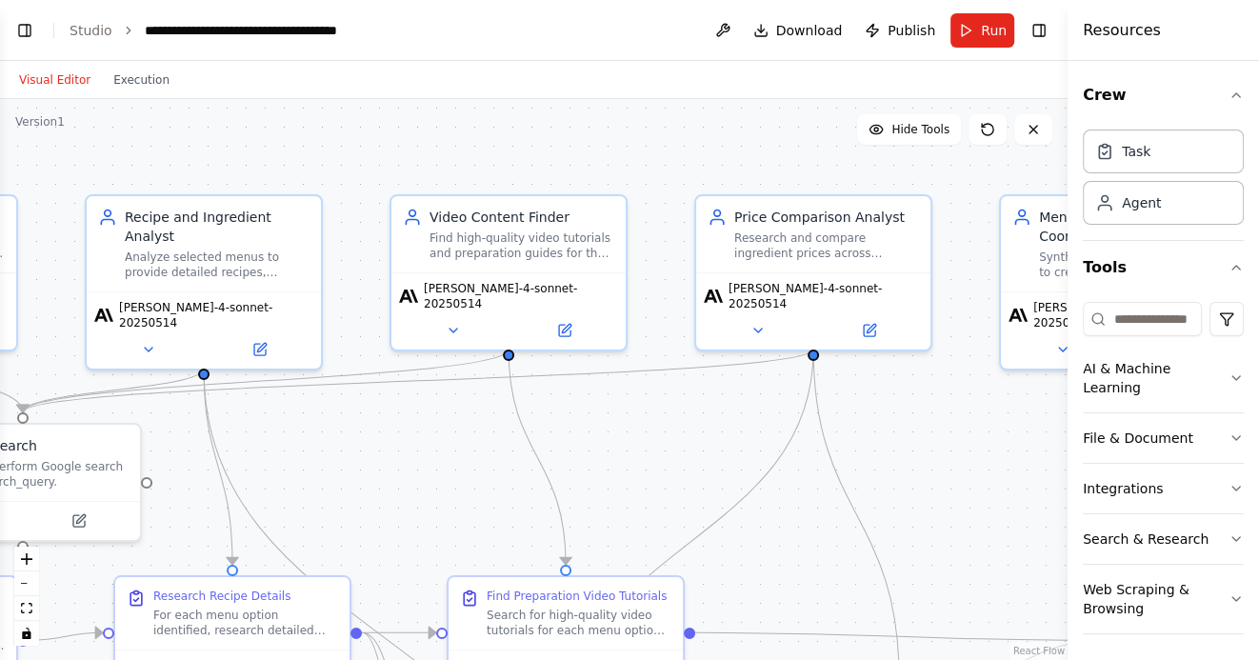
drag, startPoint x: 665, startPoint y: 139, endPoint x: 411, endPoint y: 141, distance: 254.3
click at [414, 140] on div ".deletable-edge-delete-btn { width: 20px; height: 20px; border: 0px solid #ffff…" at bounding box center [534, 379] width 1068 height 561
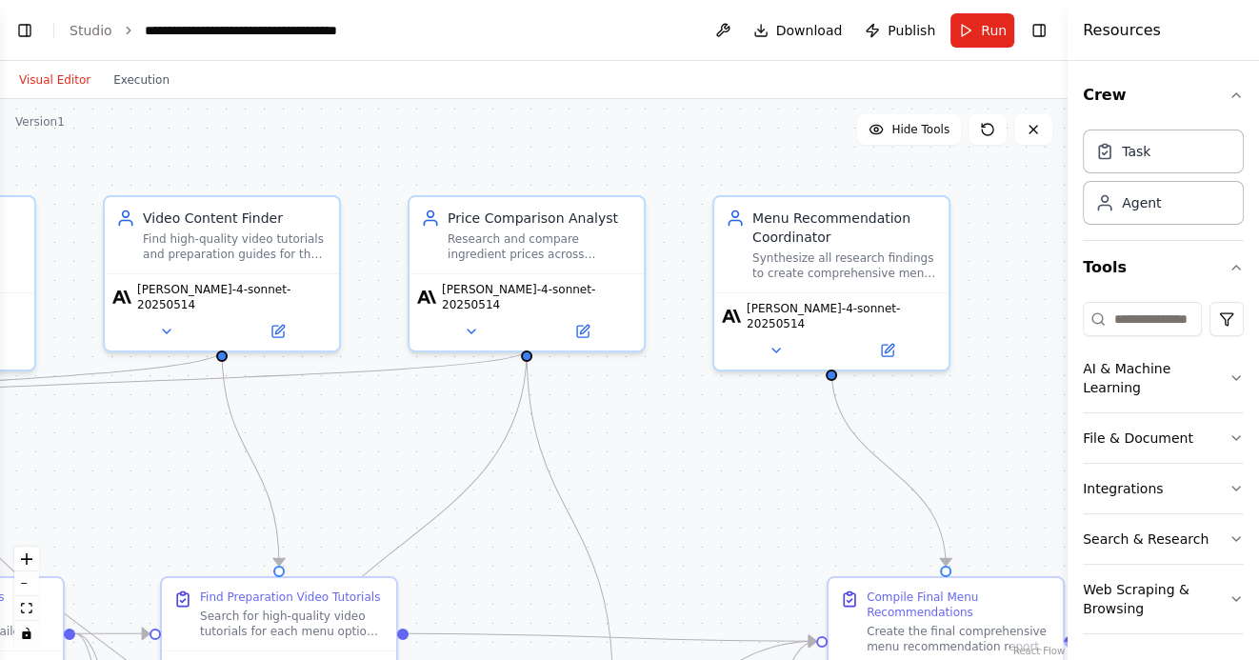
drag, startPoint x: 749, startPoint y: 170, endPoint x: 619, endPoint y: 172, distance: 129.6
click at [623, 171] on div ".deletable-edge-delete-btn { width: 20px; height: 20px; border: 0px solid #ffff…" at bounding box center [534, 379] width 1068 height 561
